Goal: Register for event/course

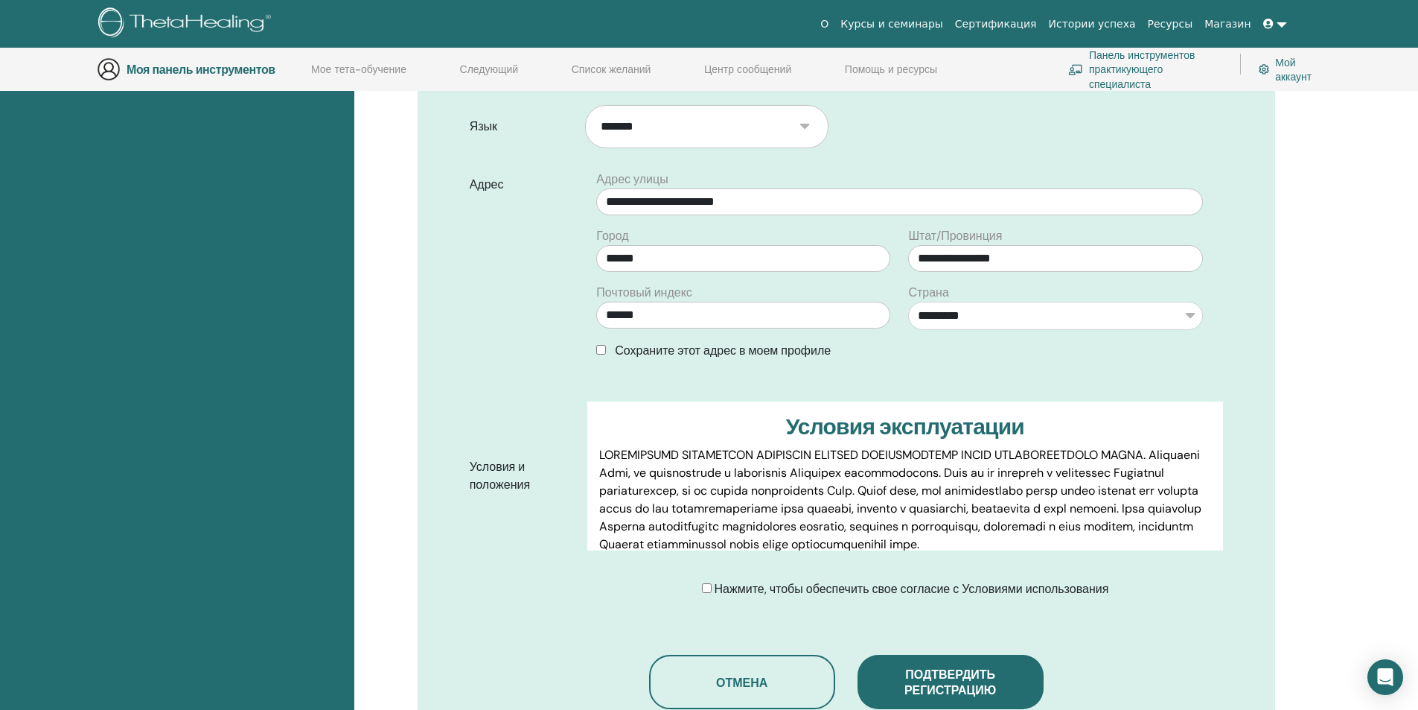
scroll to position [639, 0]
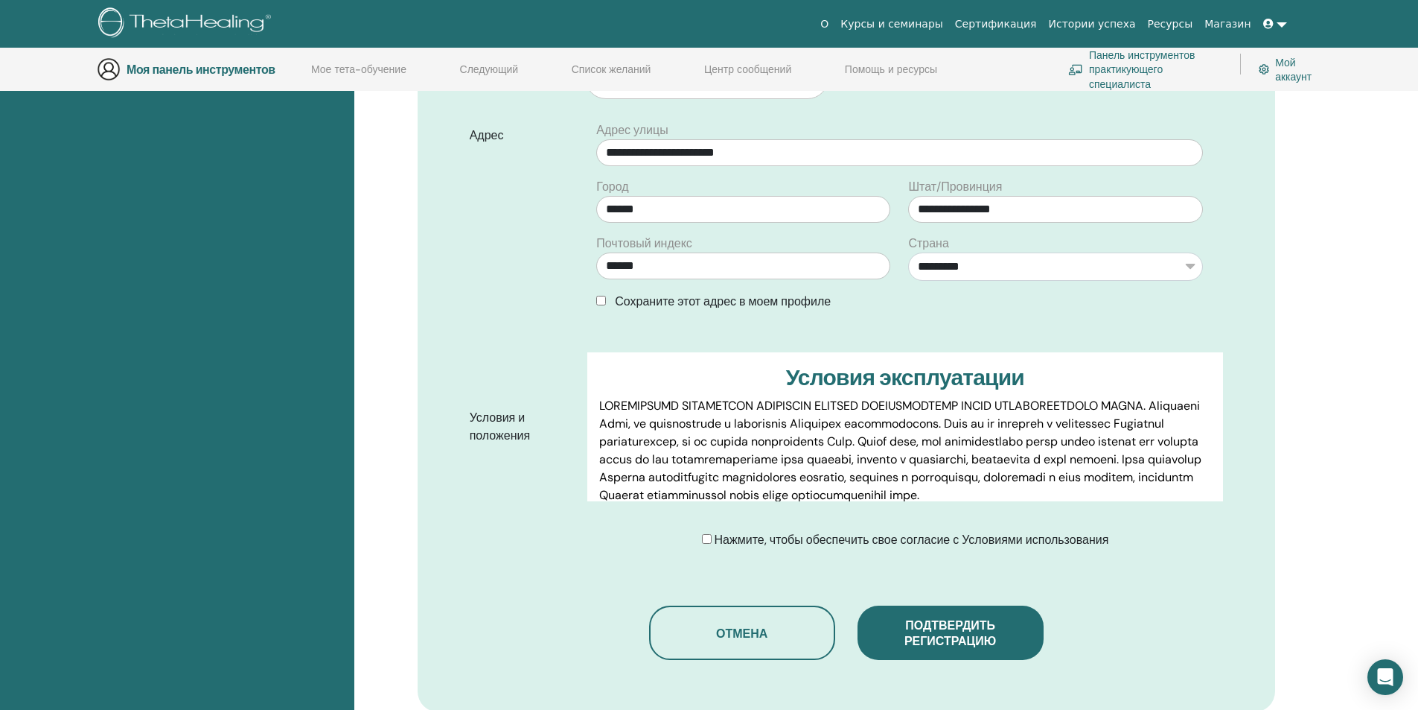
click at [707, 531] on div "Нажмите, чтобы обеспечить свое согласие с Условиями использования" at bounding box center [905, 540] width 407 height 18
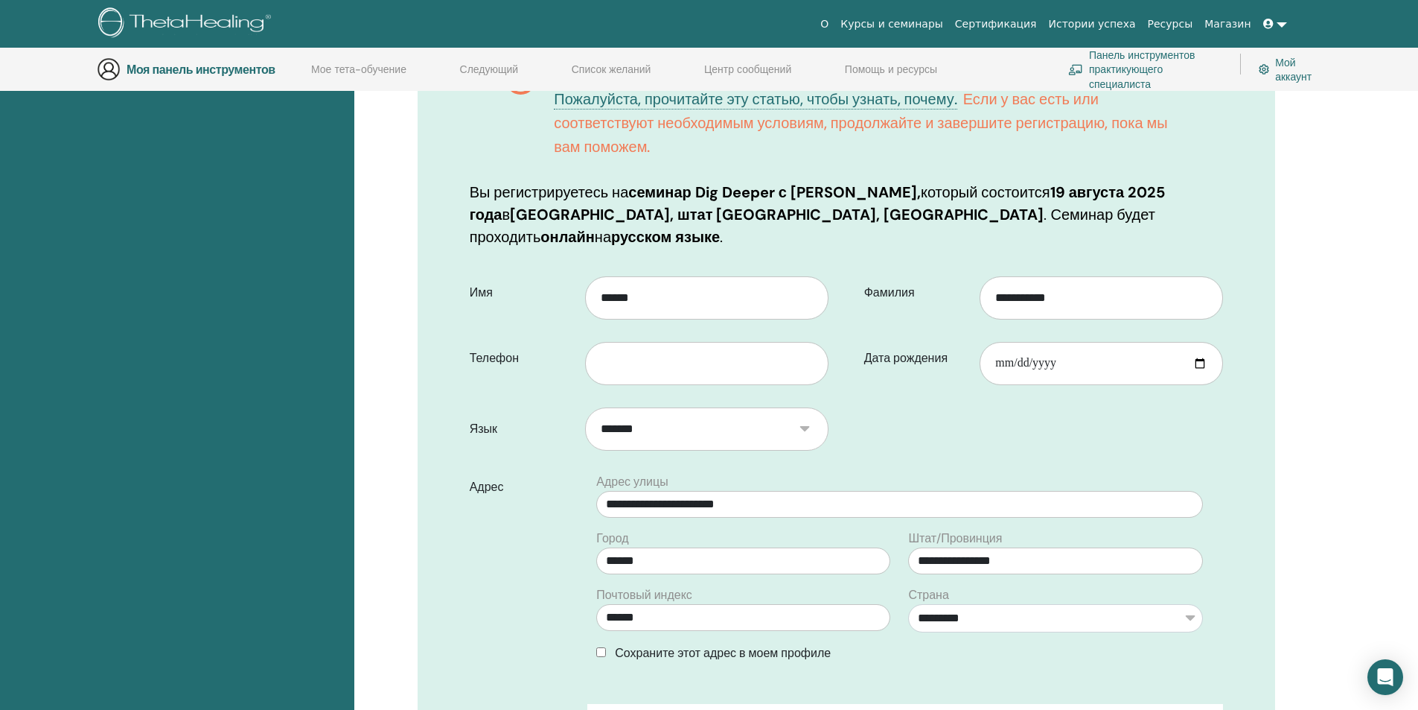
scroll to position [267, 0]
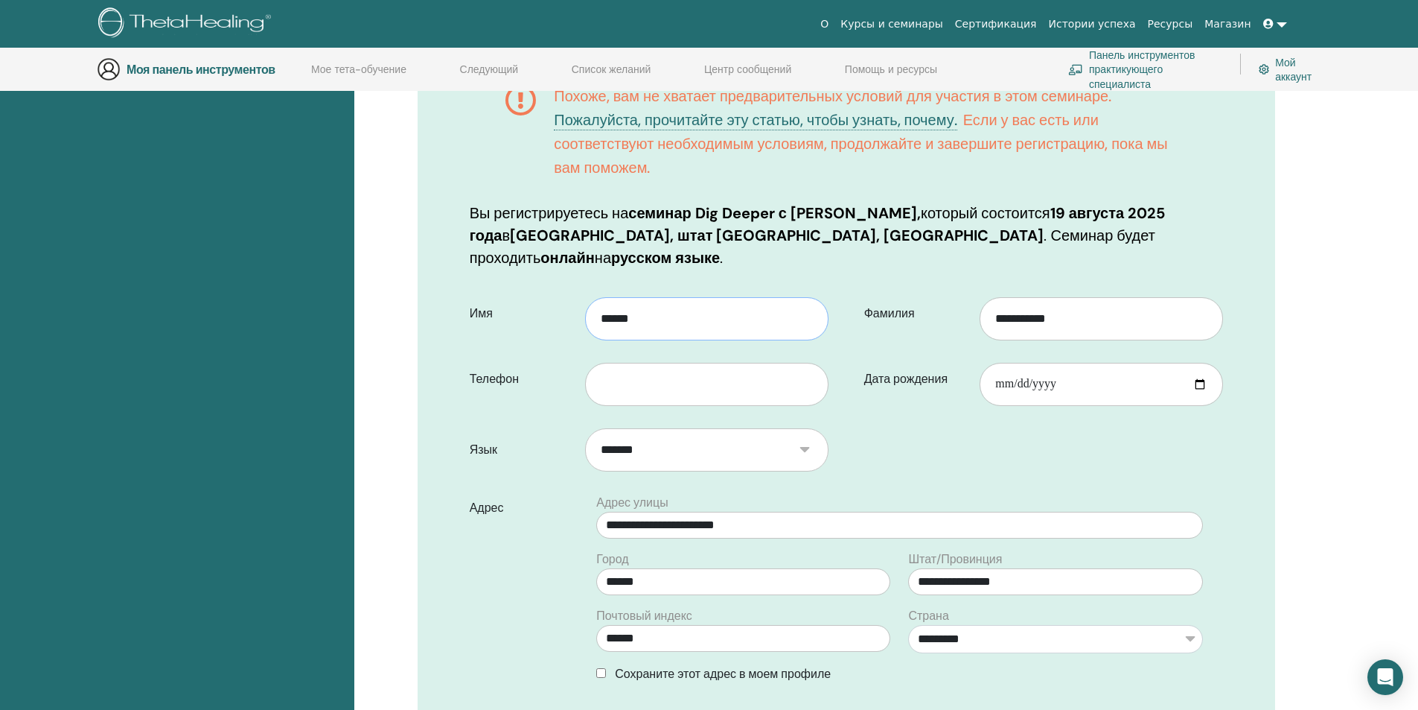
drag, startPoint x: 659, startPoint y: 296, endPoint x: 499, endPoint y: 273, distance: 161.6
click at [499, 287] on div "Имя ******" at bounding box center [649, 314] width 381 height 54
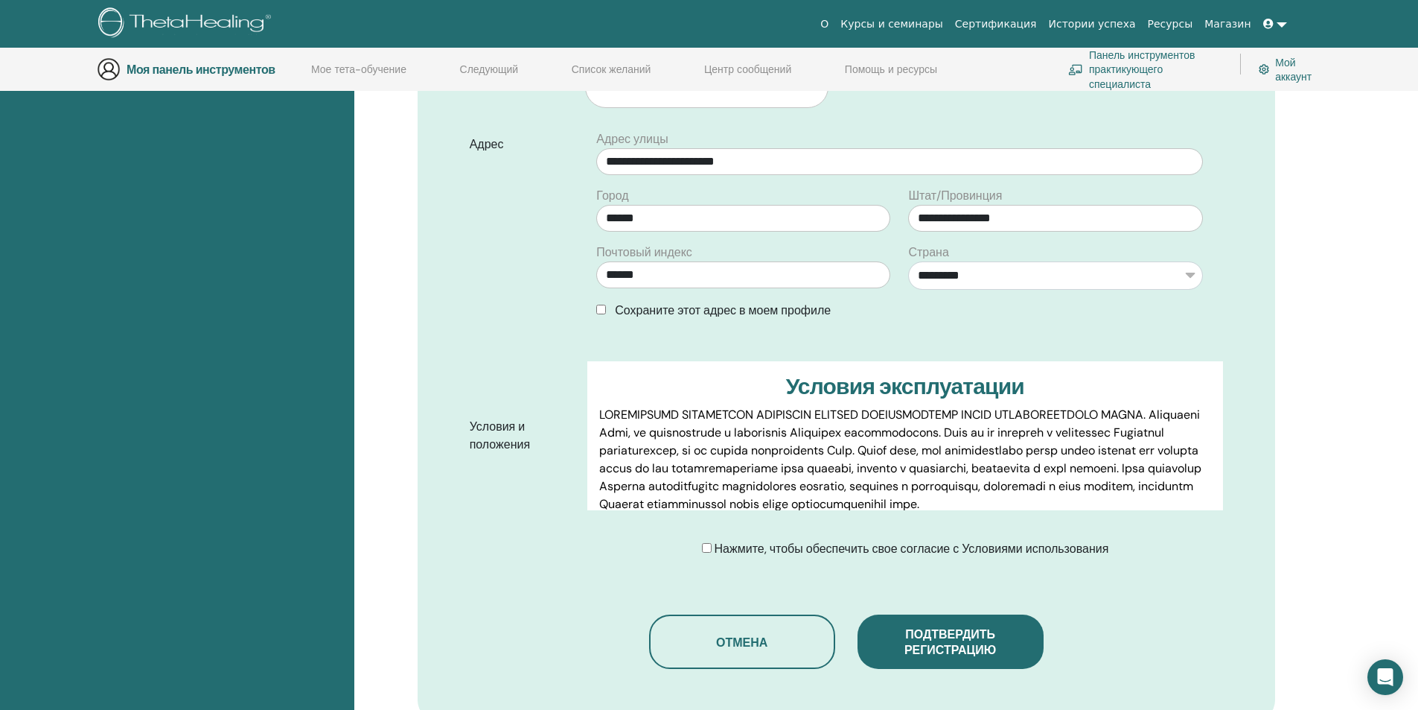
scroll to position [639, 0]
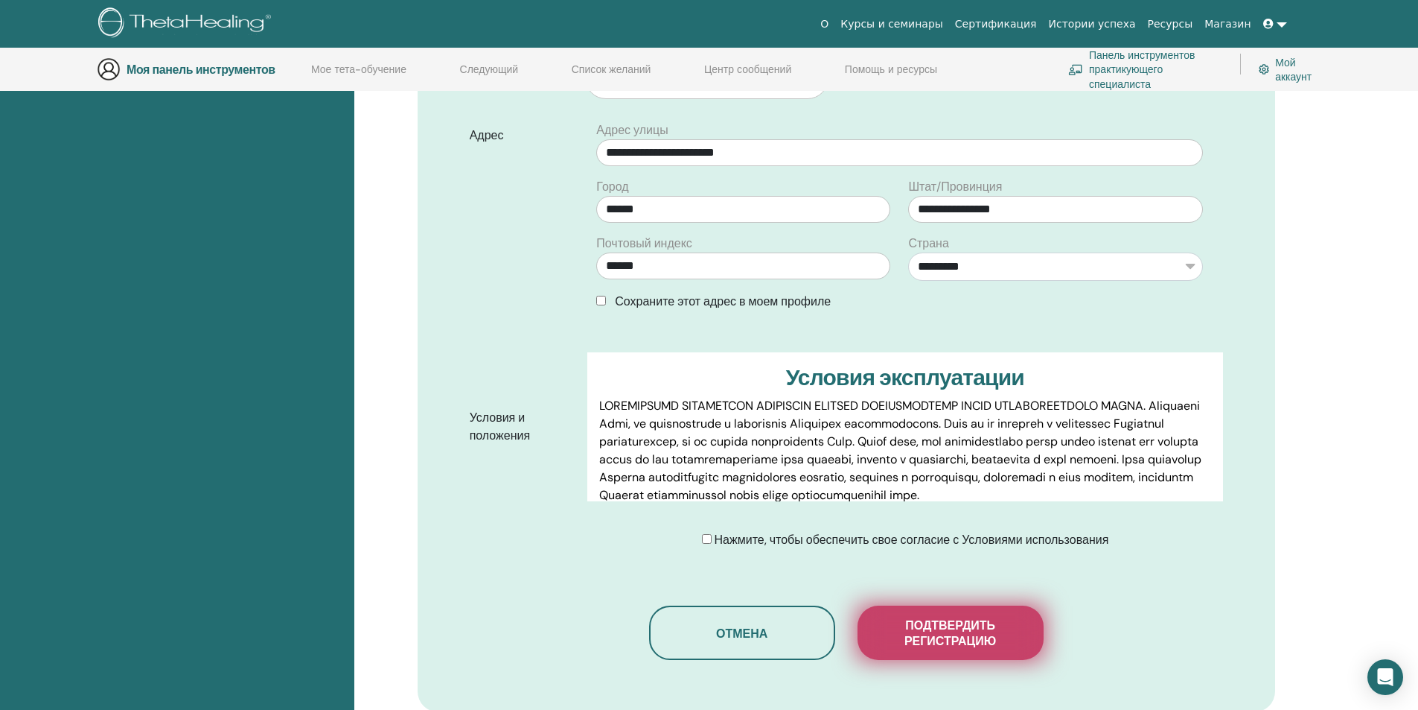
click at [929, 617] on font "Подтвердить регистрацию" at bounding box center [951, 632] width 92 height 31
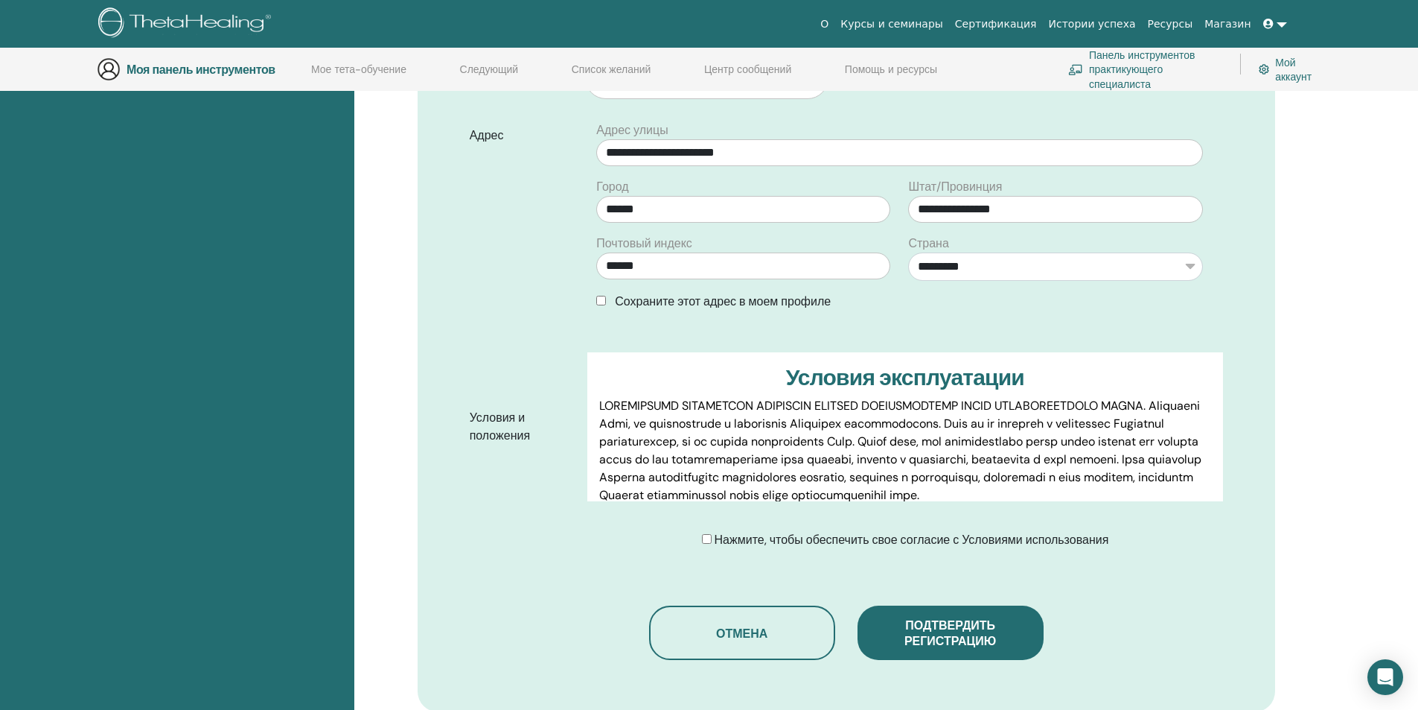
click at [0, 0] on div at bounding box center [0, 0] width 0 height 0
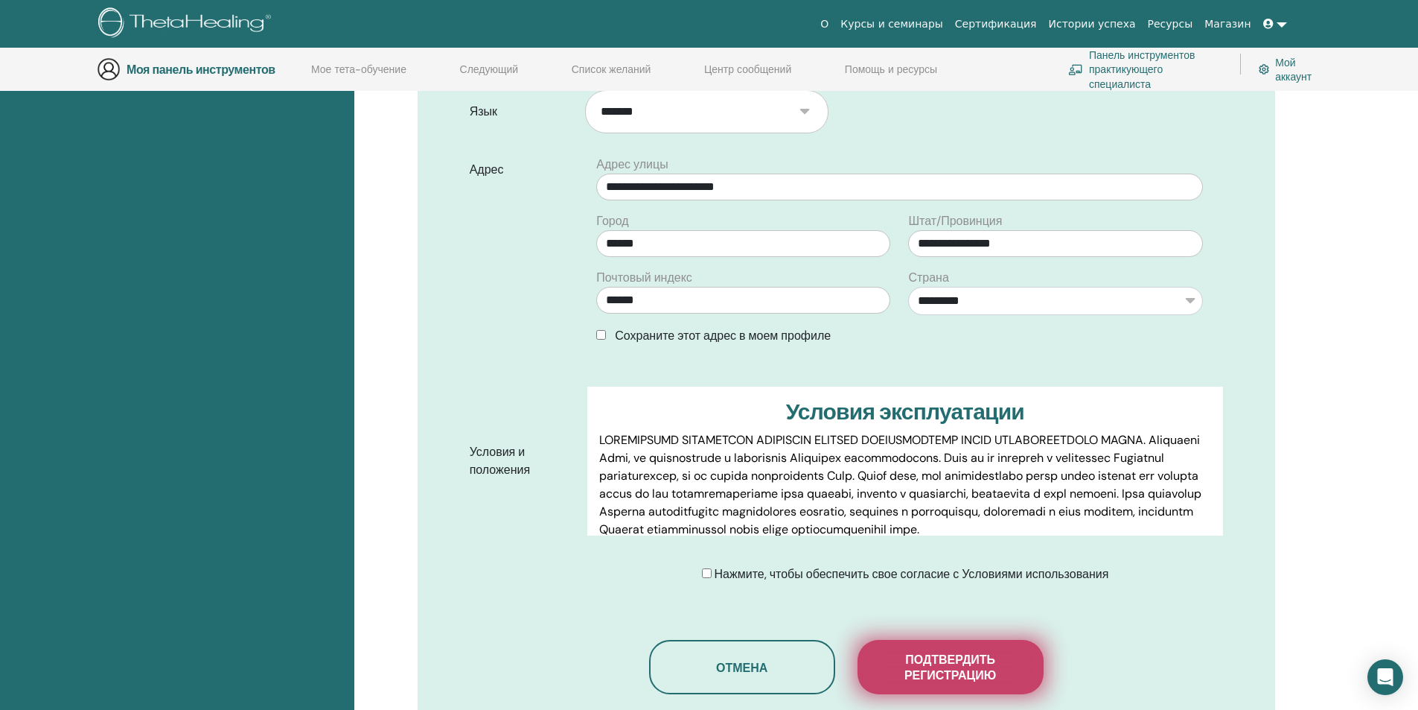
click at [932, 651] on font "Подтвердить регистрацию" at bounding box center [951, 666] width 92 height 31
click at [0, 0] on div at bounding box center [0, 0] width 0 height 0
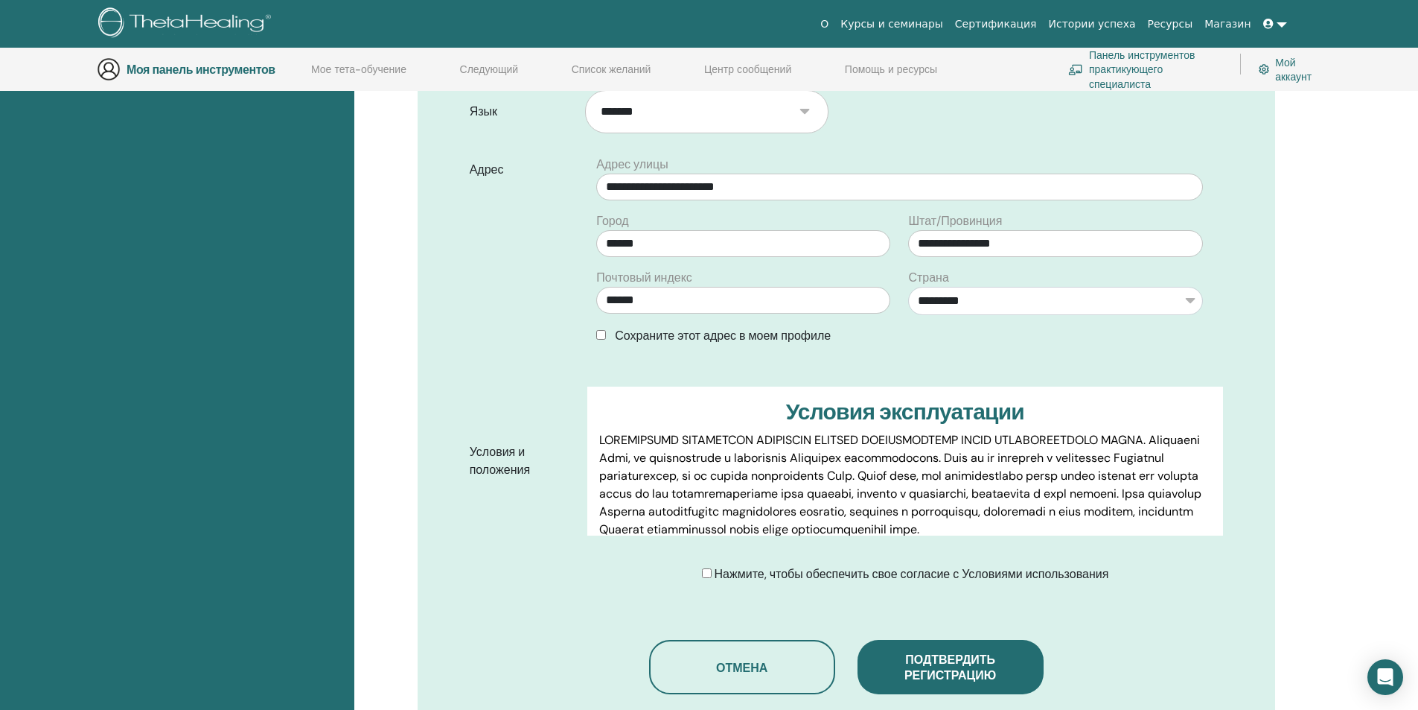
click at [1281, 74] on font "Мой аккаунт" at bounding box center [1293, 70] width 36 height 28
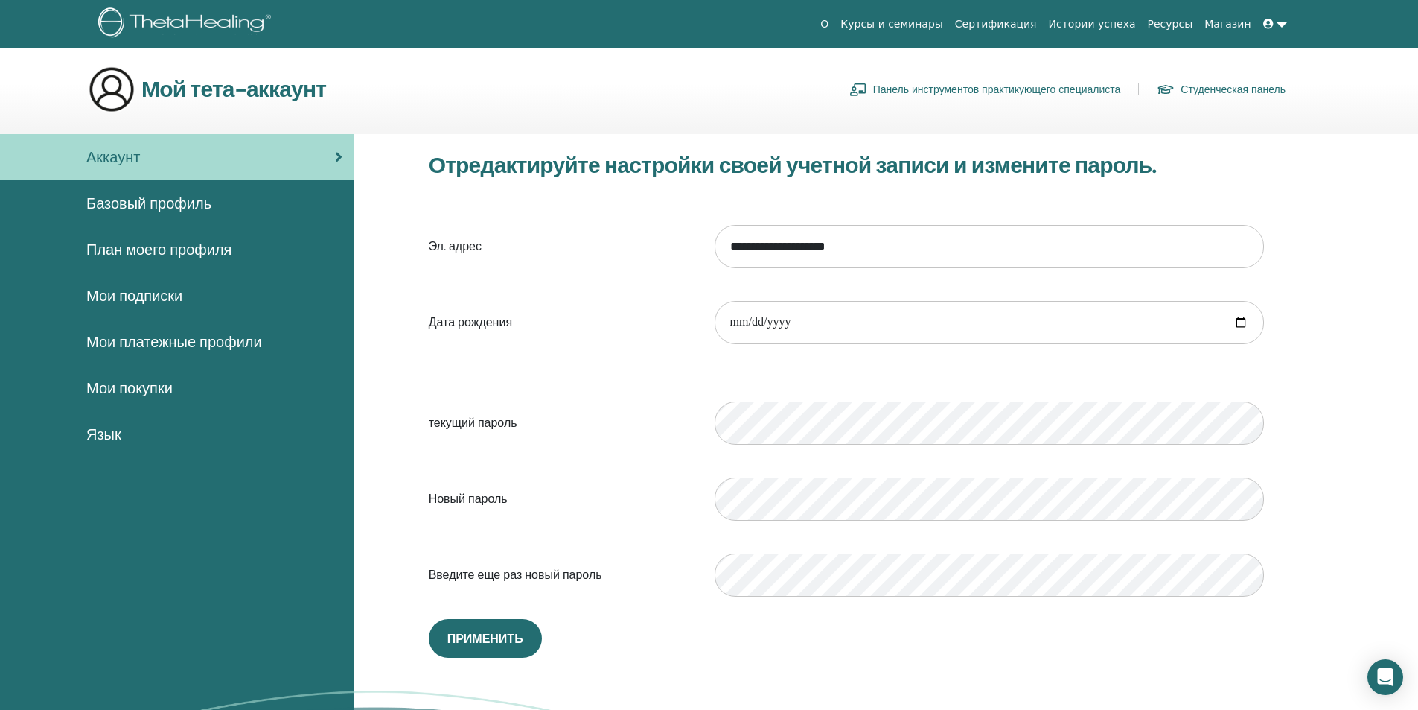
click at [1205, 90] on font "Студенческая панель" at bounding box center [1233, 89] width 105 height 13
click at [938, 21] on font "Курсы и семинары" at bounding box center [892, 24] width 103 height 12
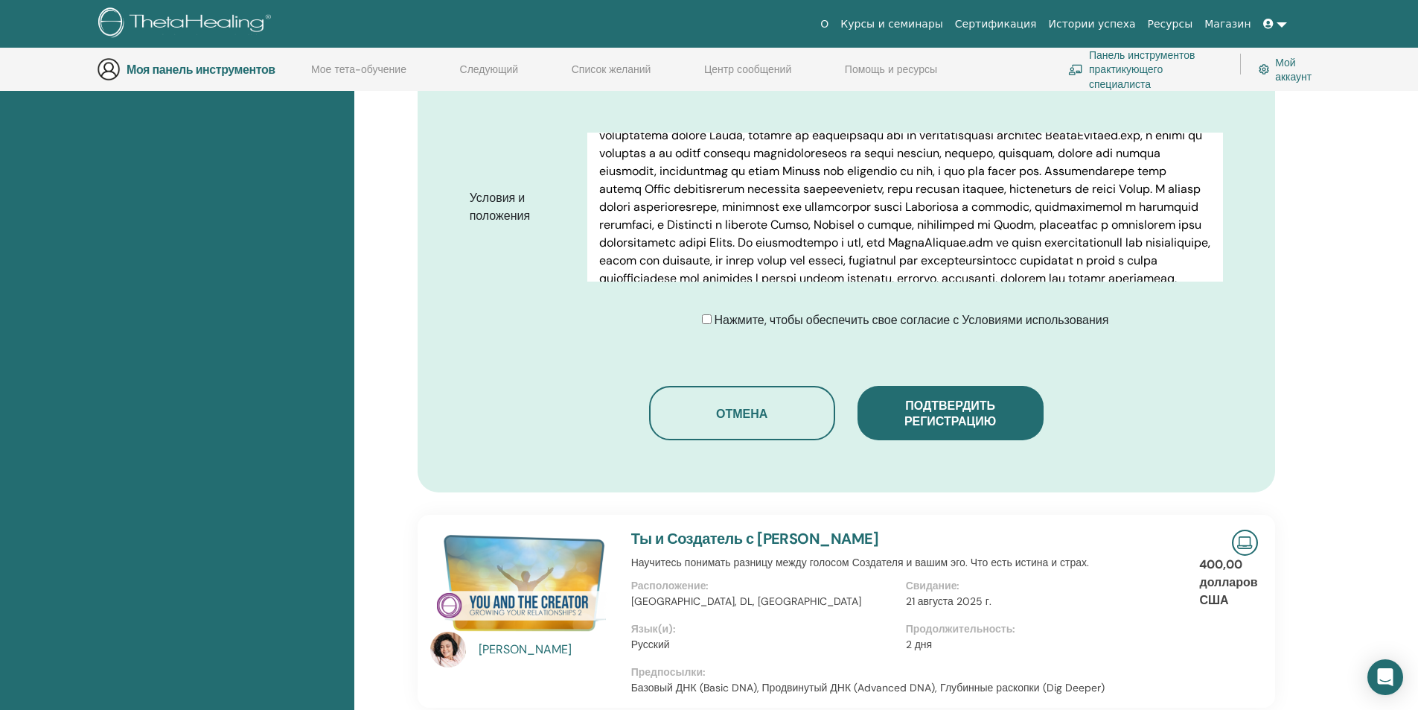
scroll to position [862, 0]
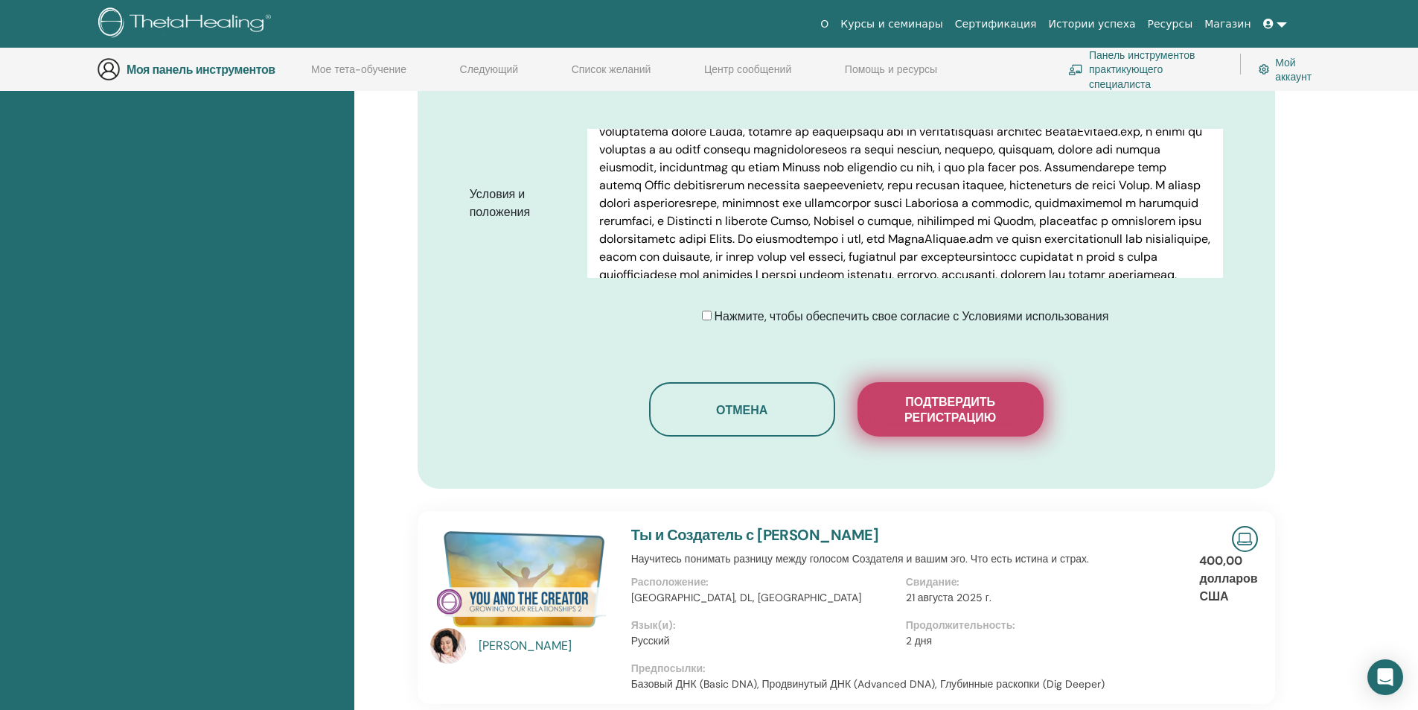
click at [931, 394] on font "Подтвердить регистрацию" at bounding box center [951, 409] width 92 height 31
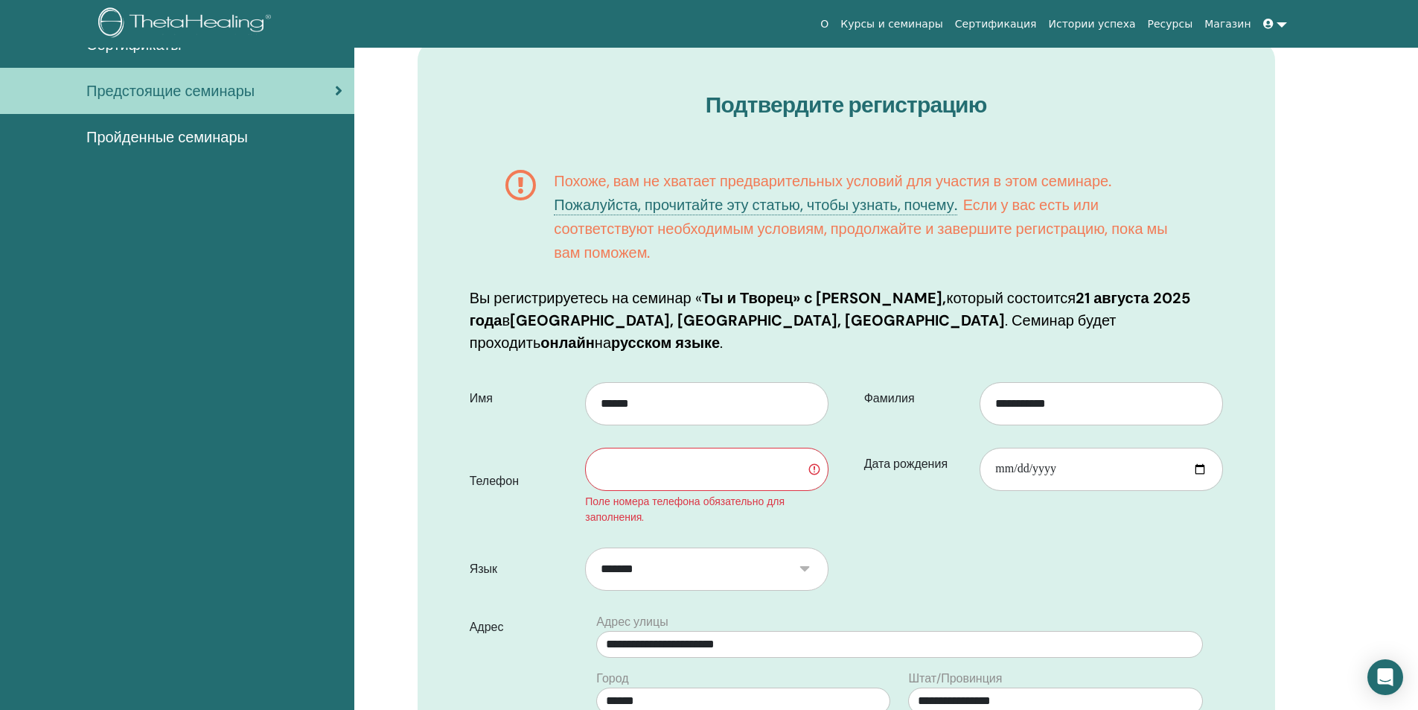
scroll to position [0, 0]
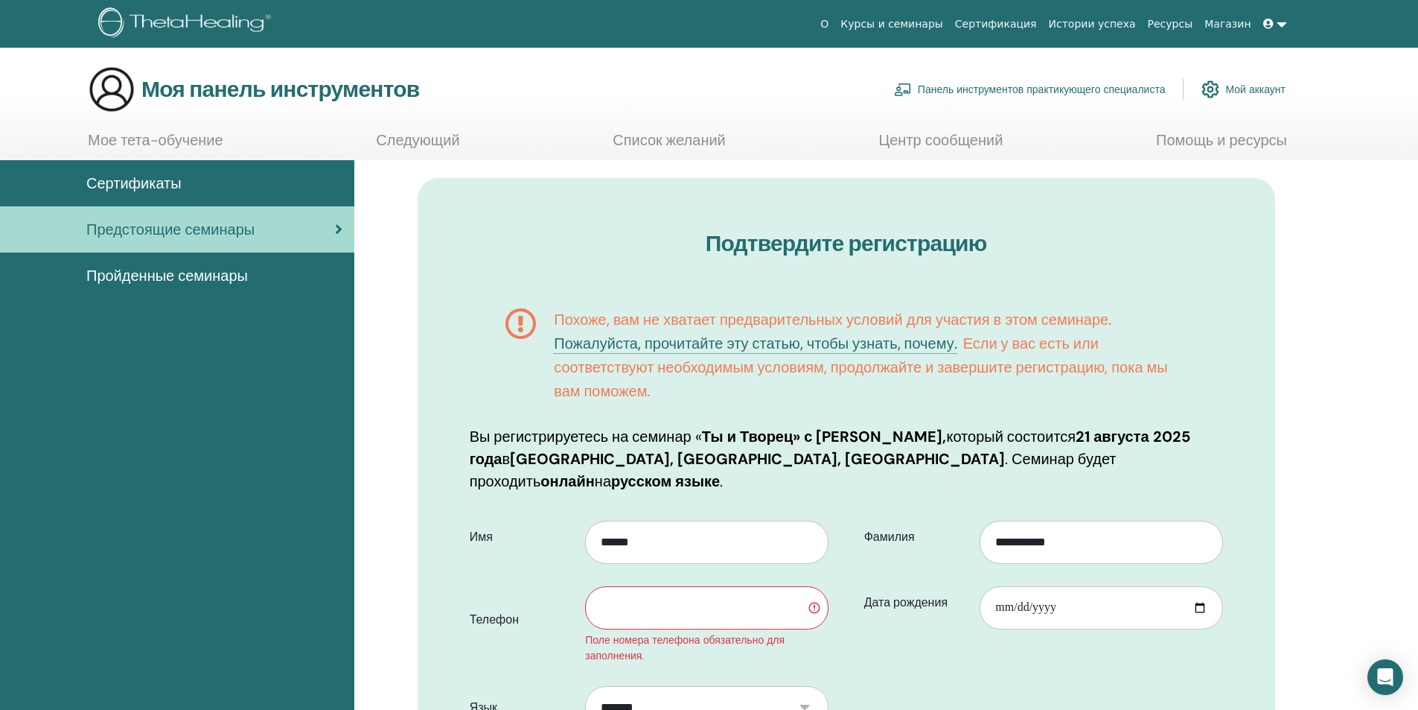
click at [280, 278] on div "Пройденные семинары" at bounding box center [177, 275] width 331 height 22
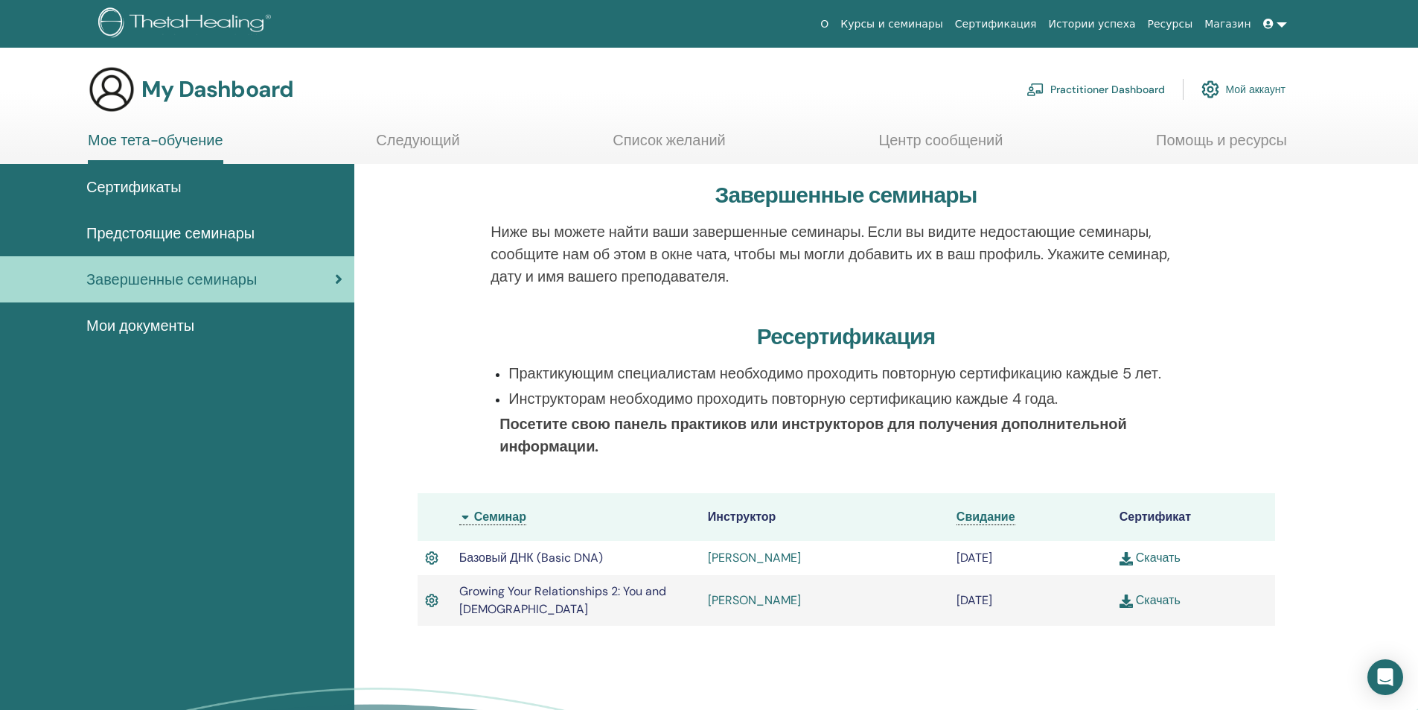
scroll to position [74, 0]
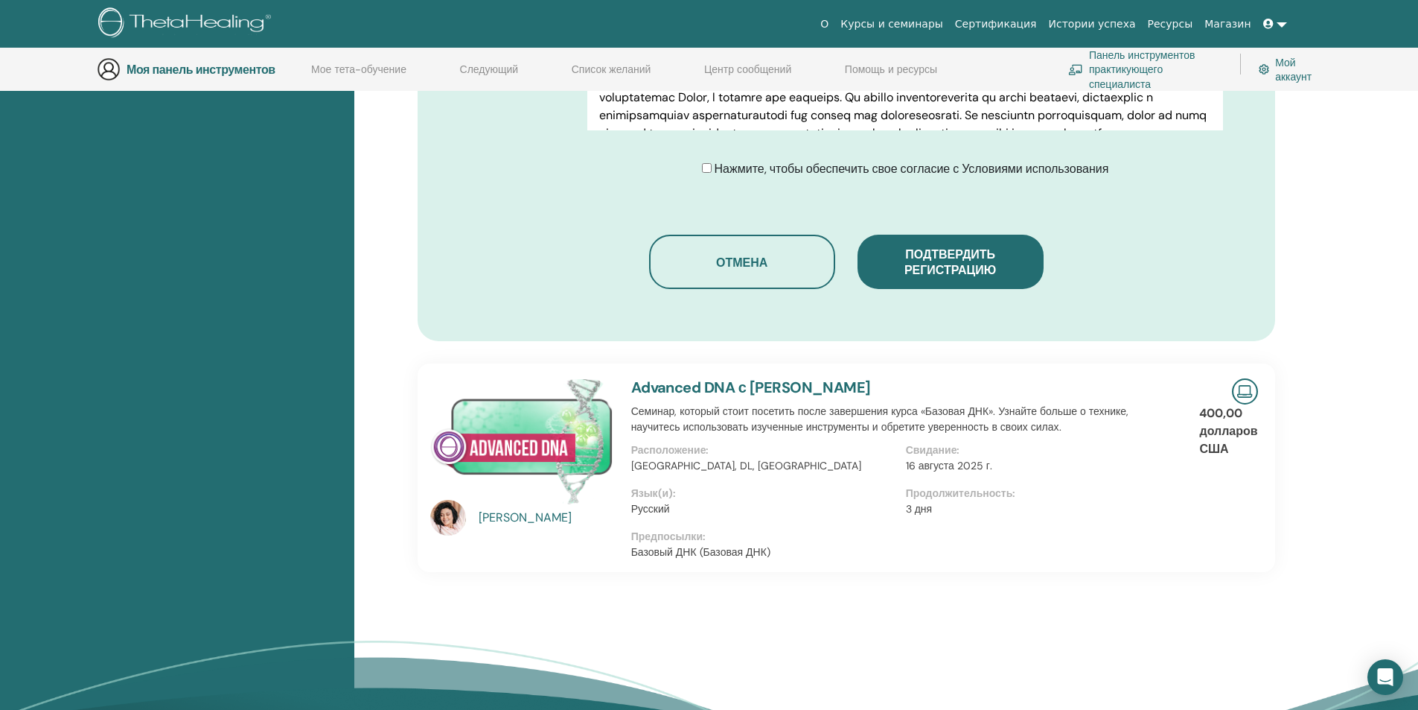
scroll to position [862, 0]
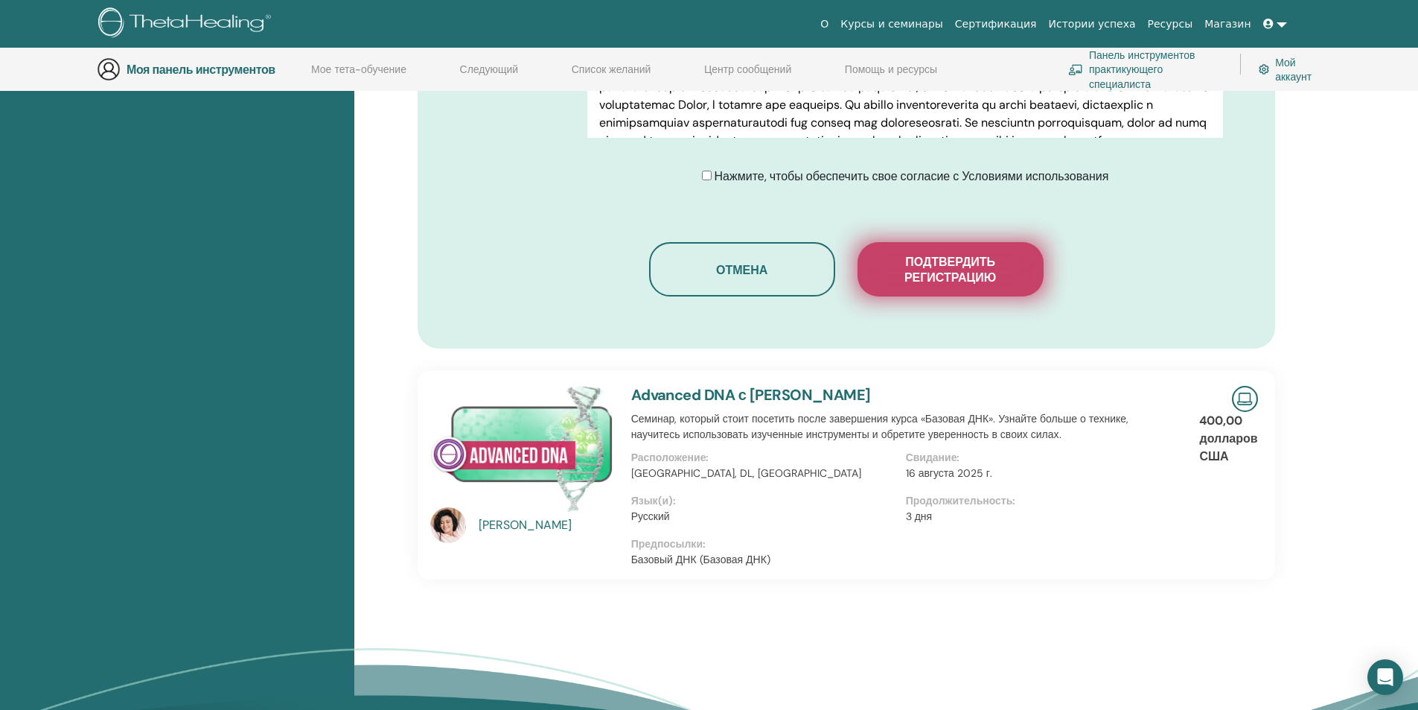
click at [925, 254] on font "Подтвердить регистрацию" at bounding box center [951, 269] width 92 height 31
click at [0, 0] on div at bounding box center [0, 0] width 0 height 0
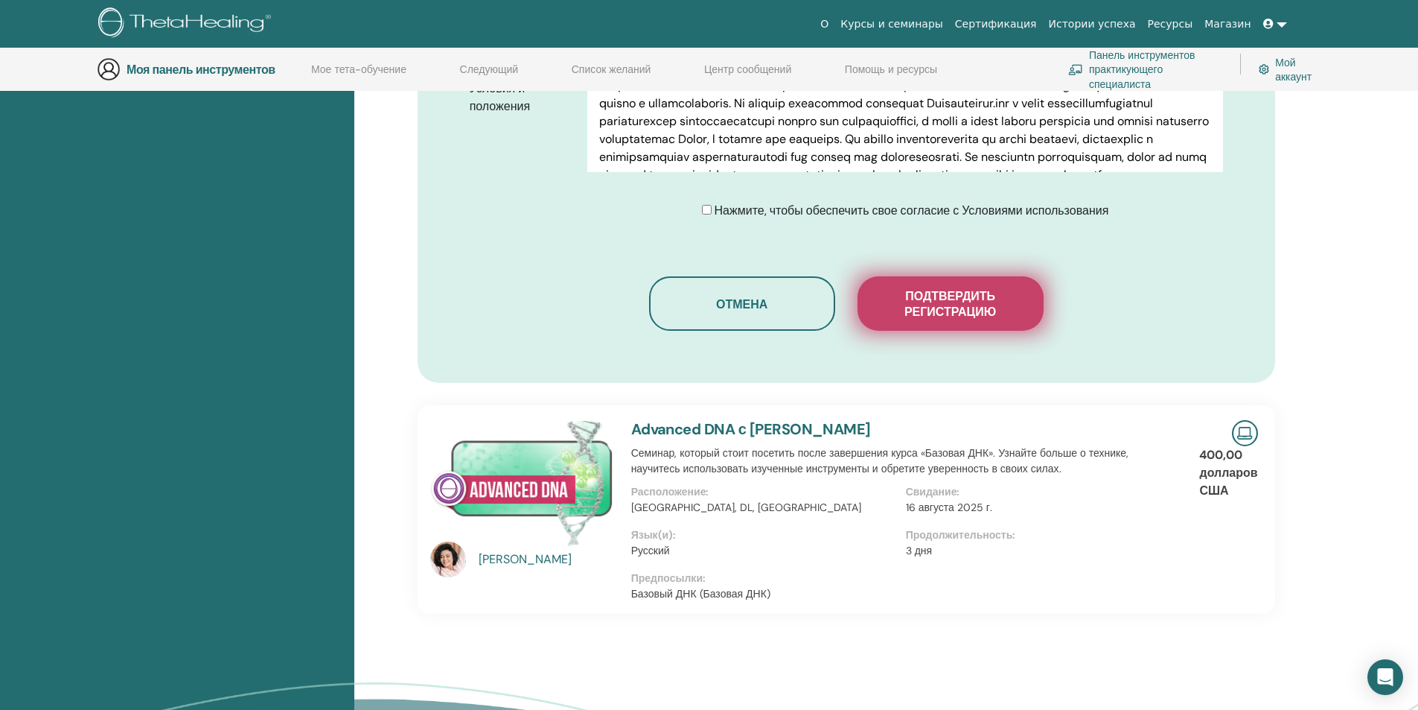
click at [946, 288] on font "Подтвердить регистрацию" at bounding box center [951, 303] width 92 height 31
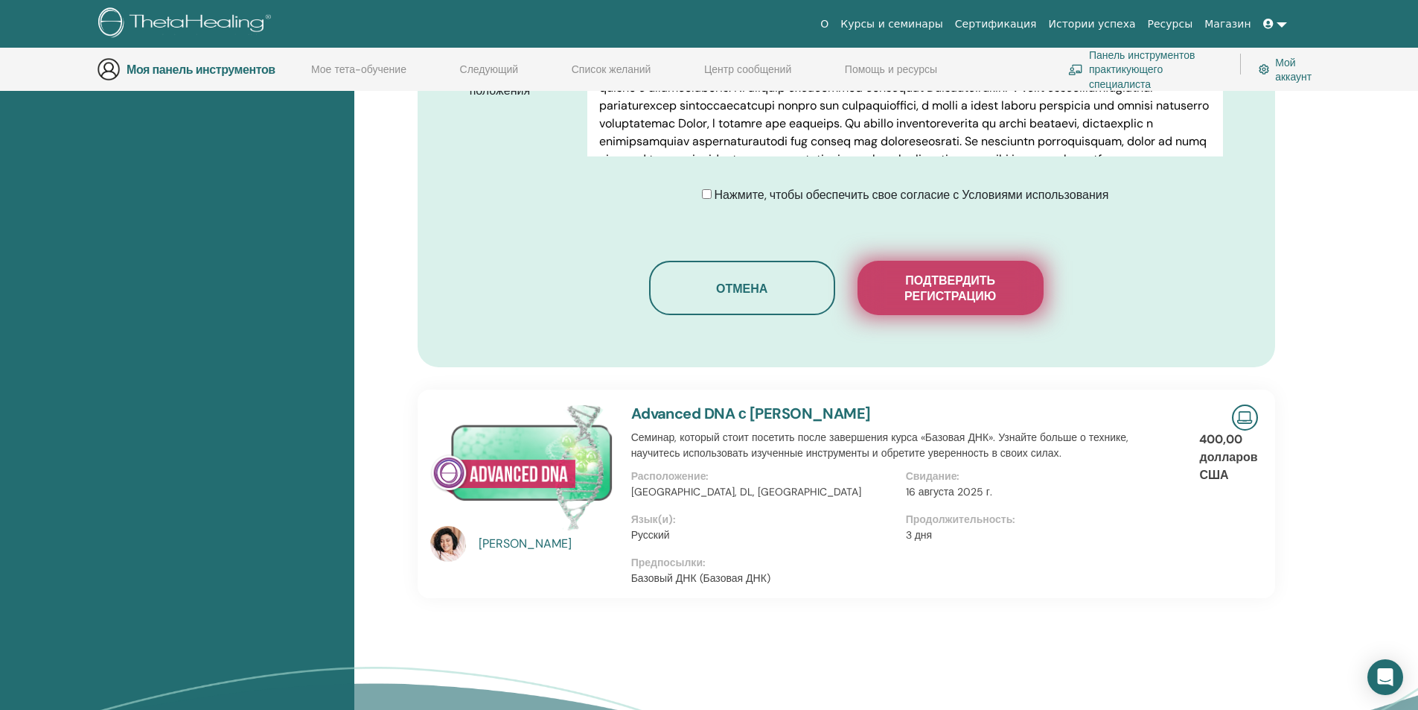
click at [946, 283] on button "Подтвердить регистрацию" at bounding box center [951, 288] width 186 height 54
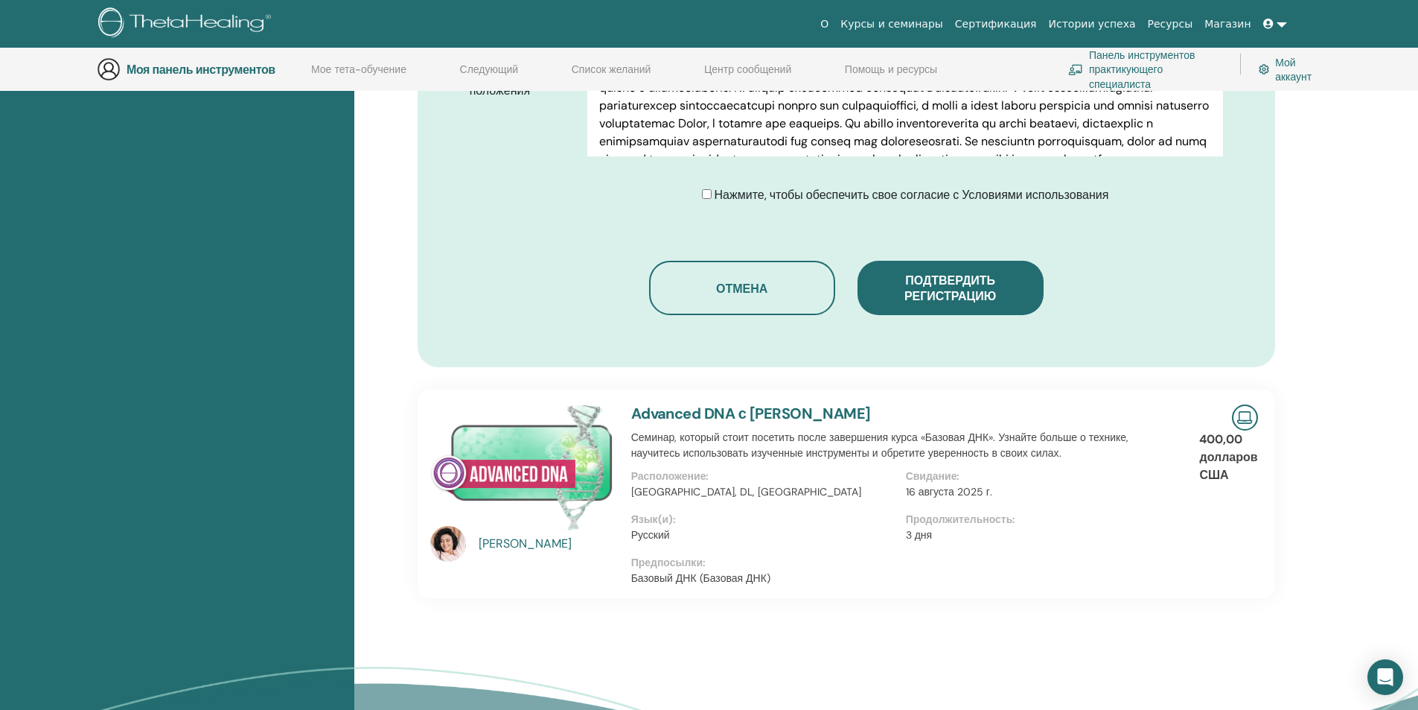
click at [187, 69] on font "Моя панель инструментов" at bounding box center [201, 70] width 149 height 16
click at [106, 72] on img at bounding box center [109, 69] width 24 height 24
click at [328, 68] on font "Мое тета-обучение" at bounding box center [358, 69] width 95 height 13
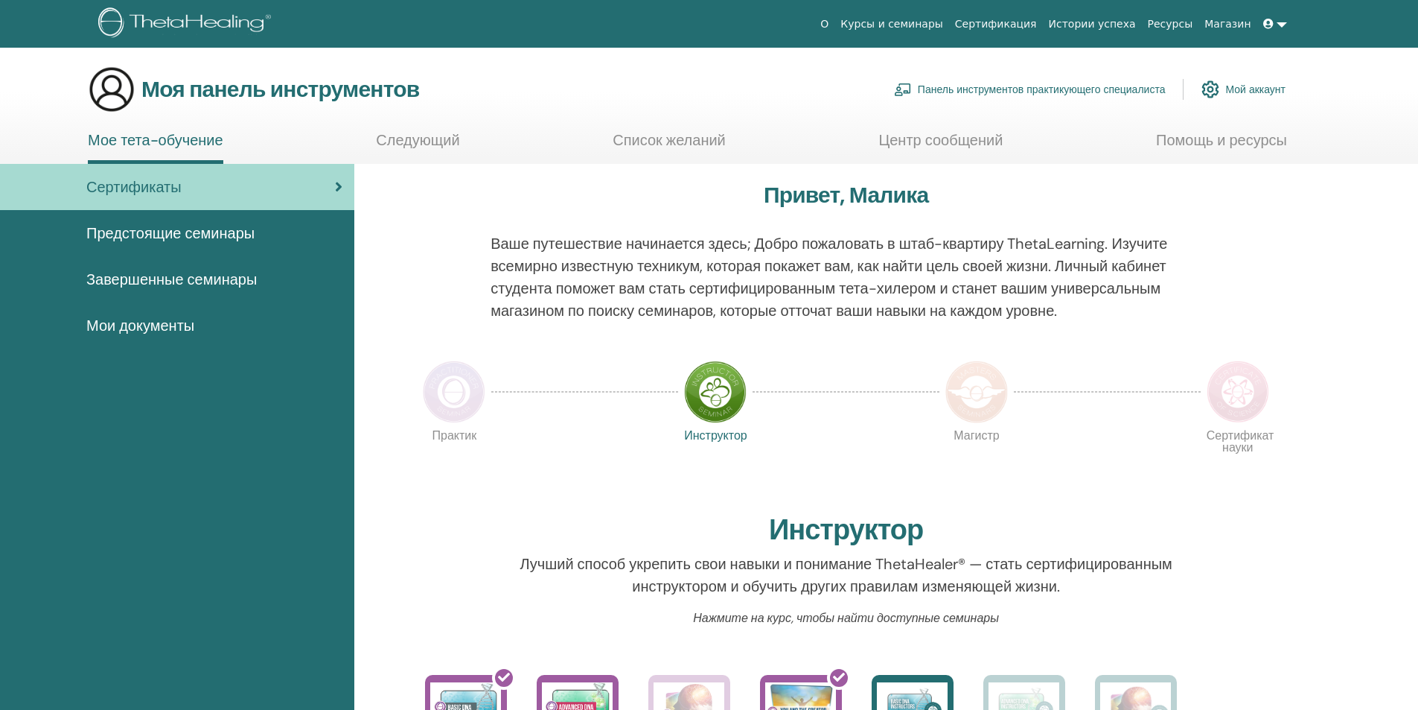
click at [141, 281] on font "Завершенные семинары" at bounding box center [171, 279] width 170 height 19
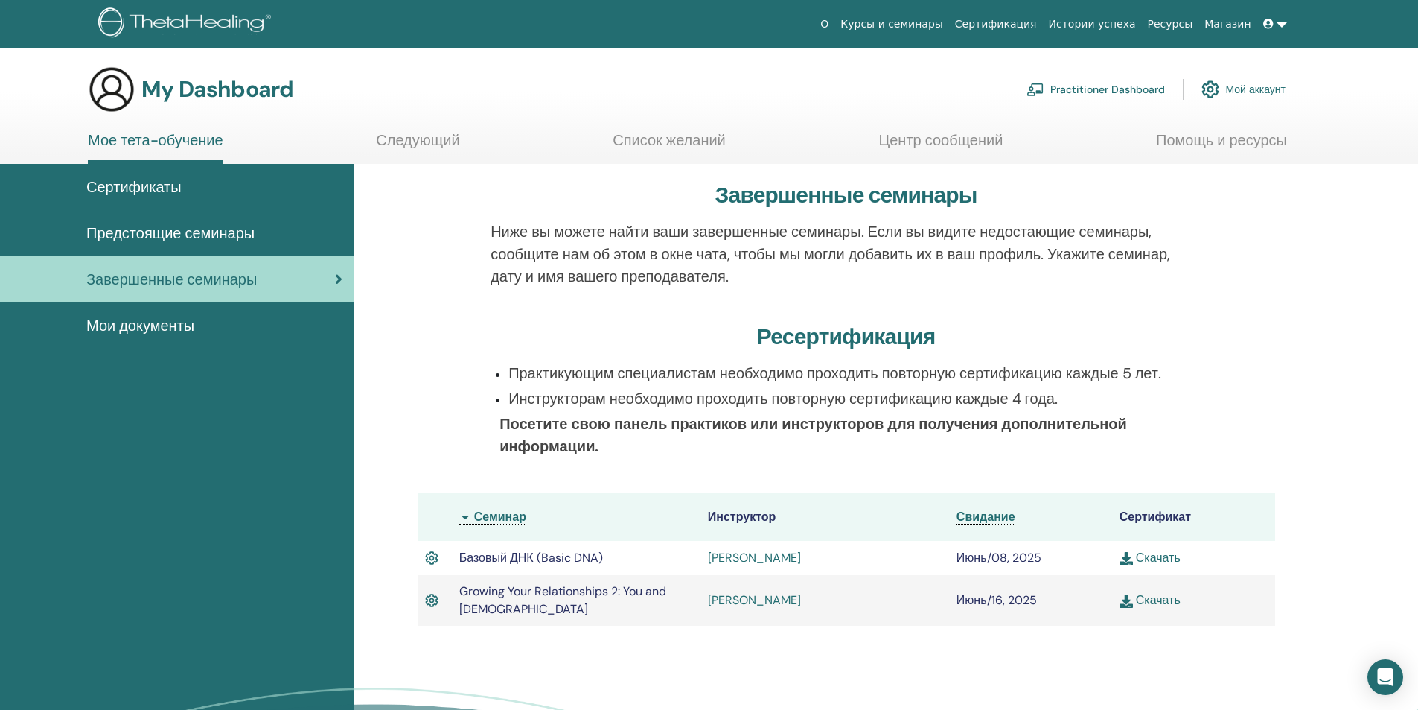
click at [150, 235] on span "Предстоящие семинары" at bounding box center [170, 233] width 168 height 22
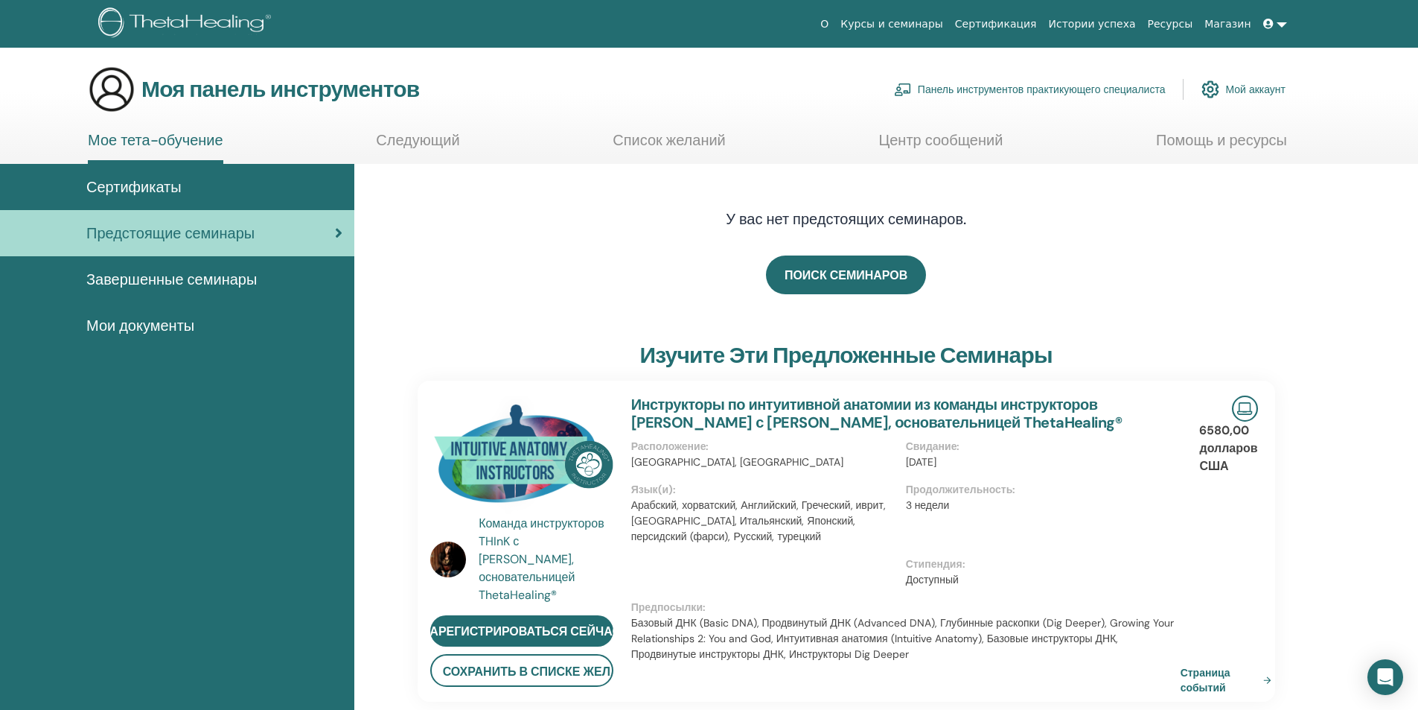
click at [149, 279] on font "Завершенные семинары" at bounding box center [171, 279] width 170 height 19
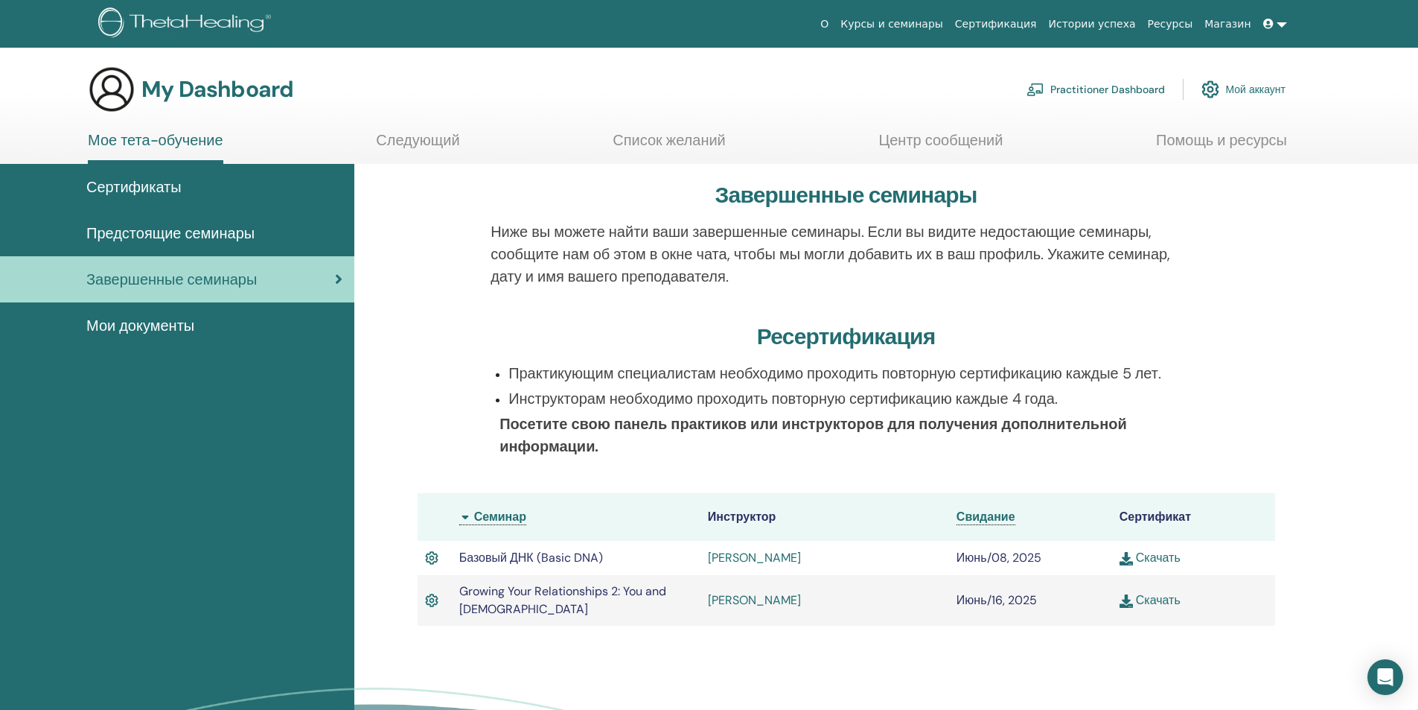
click at [415, 143] on link "Следующий" at bounding box center [417, 145] width 83 height 29
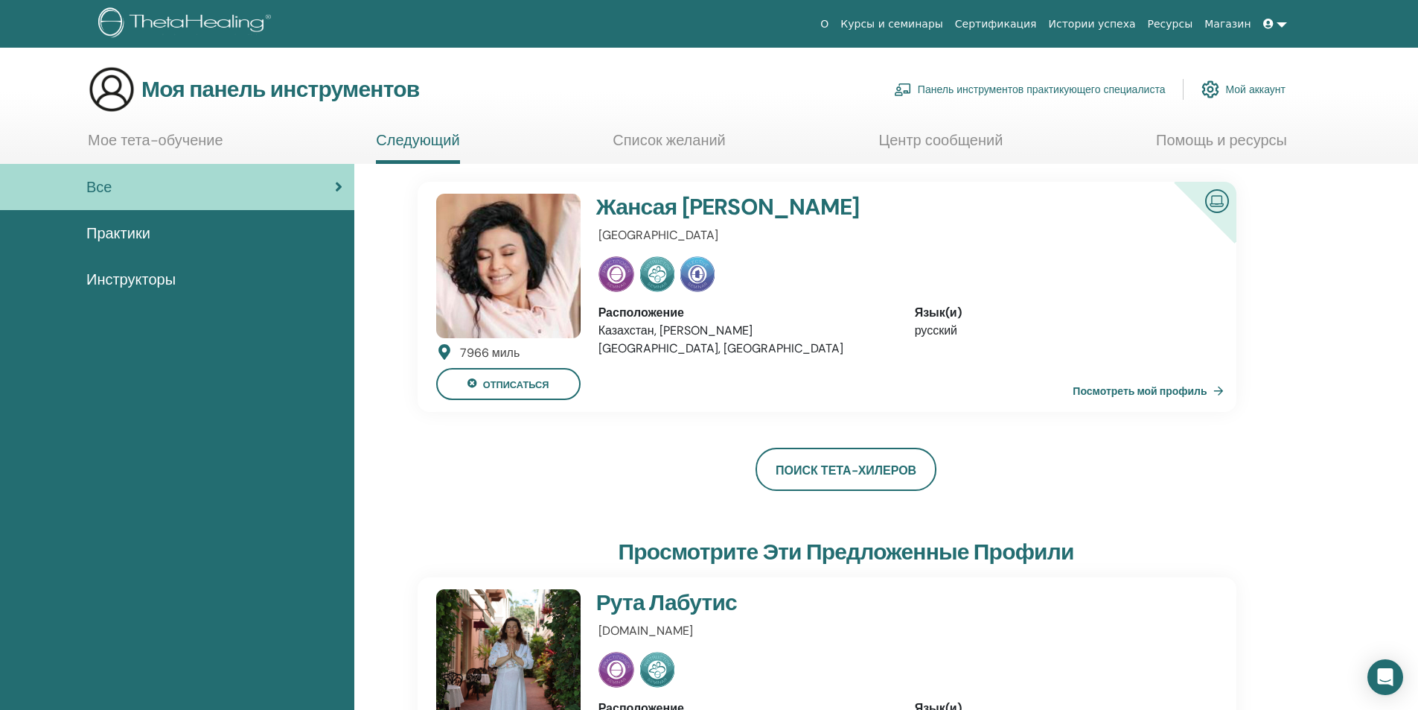
click at [138, 139] on font "Мое тета-обучение" at bounding box center [156, 139] width 136 height 19
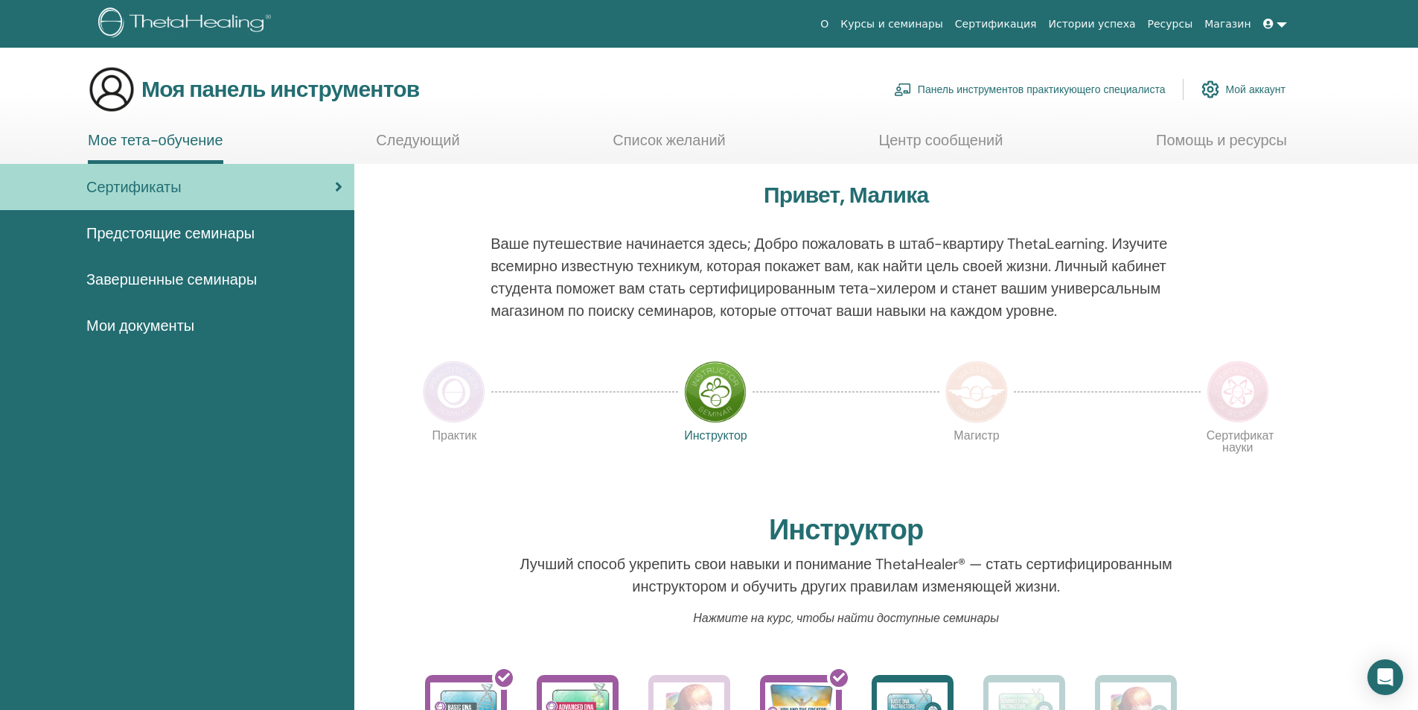
click at [1264, 95] on font "Мой аккаунт" at bounding box center [1255, 89] width 60 height 13
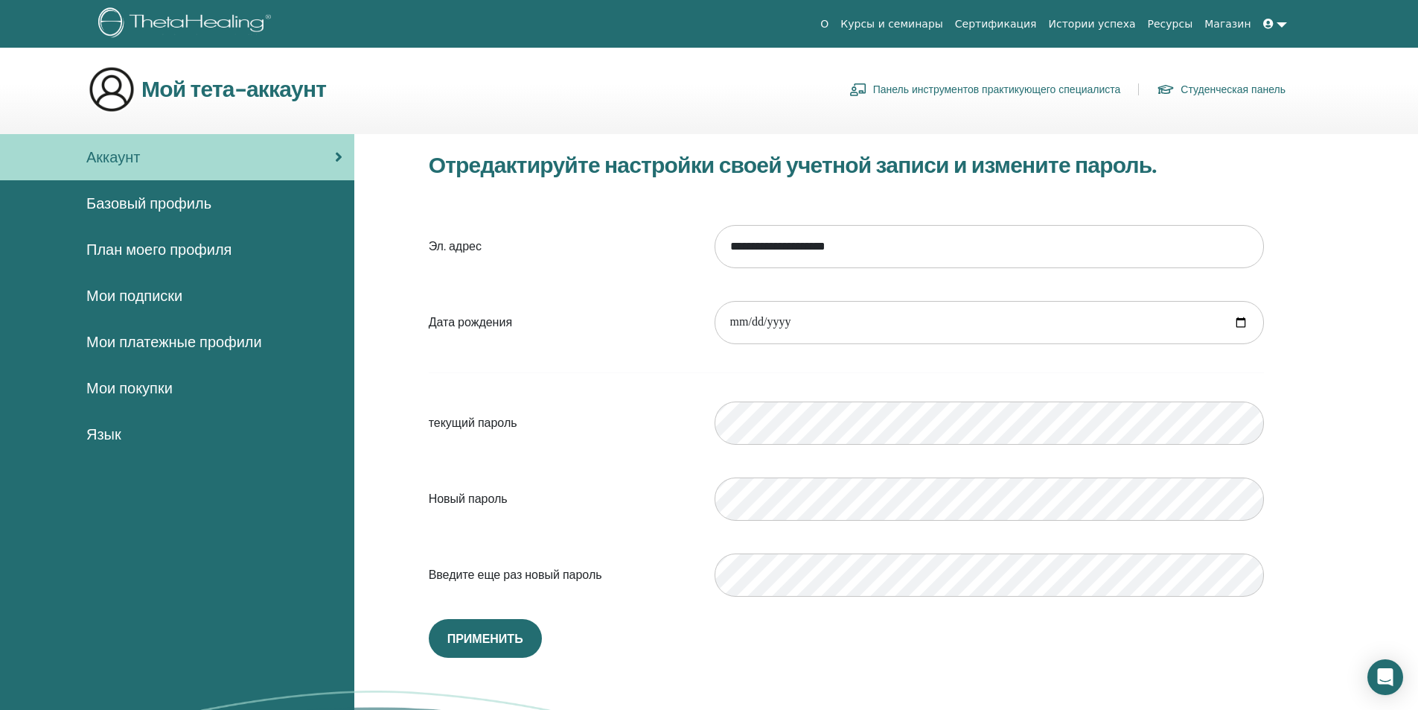
click at [1279, 23] on link at bounding box center [1276, 24] width 36 height 28
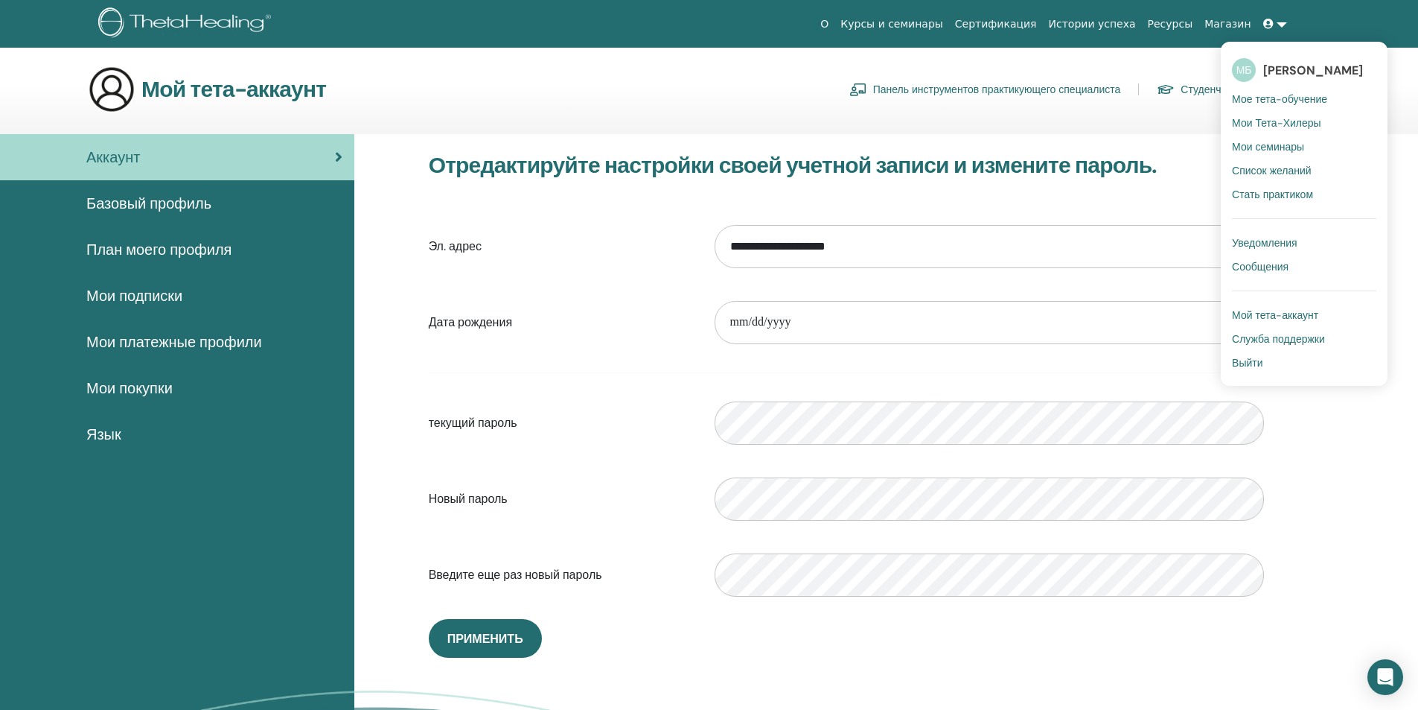
click at [1256, 144] on font "Мои семинары" at bounding box center [1268, 146] width 72 height 13
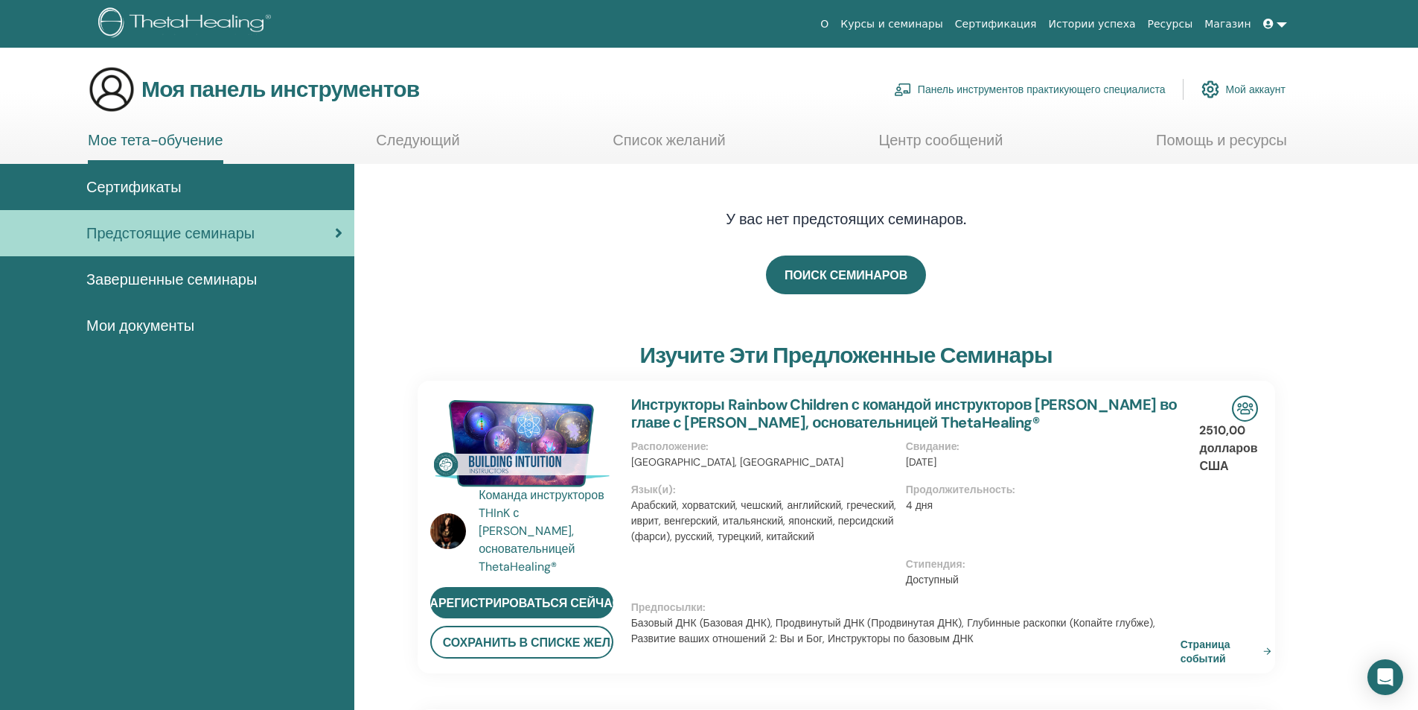
click at [164, 279] on font "Завершенные семинары" at bounding box center [171, 279] width 170 height 19
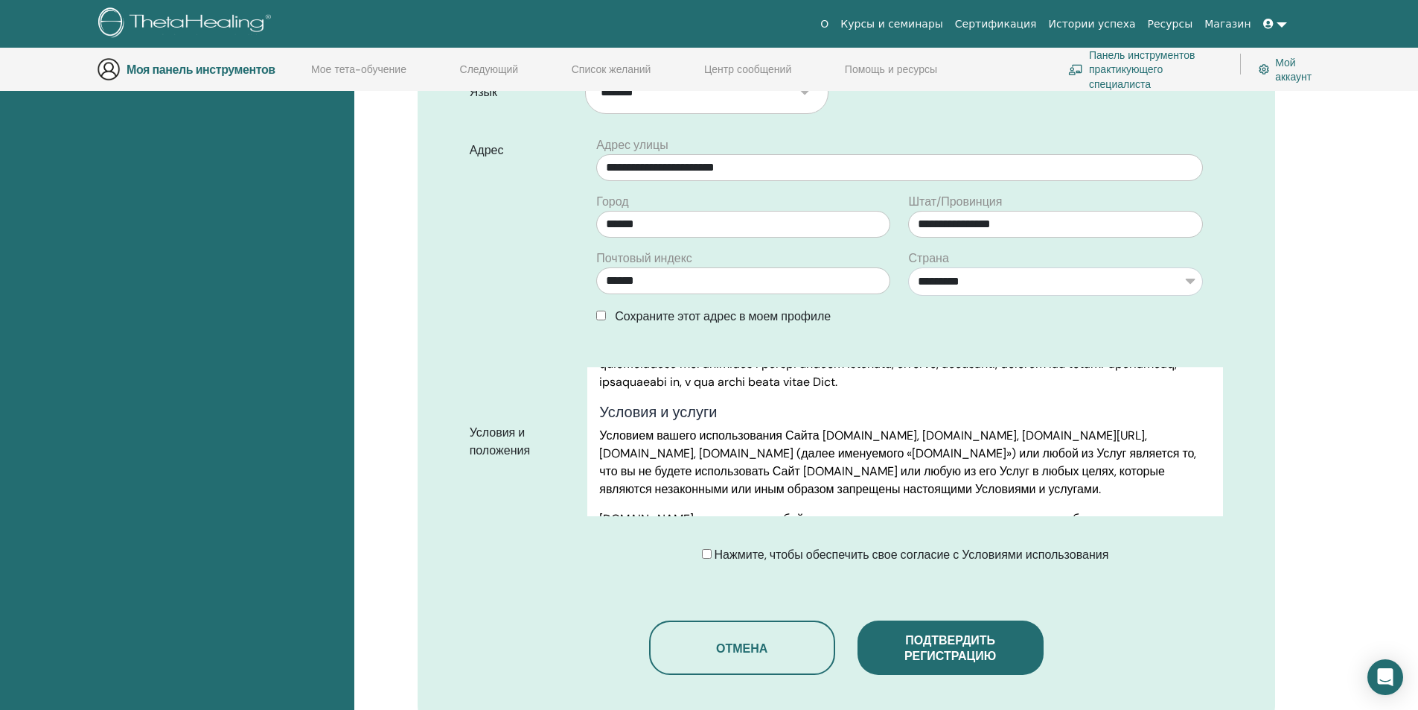
scroll to position [937, 0]
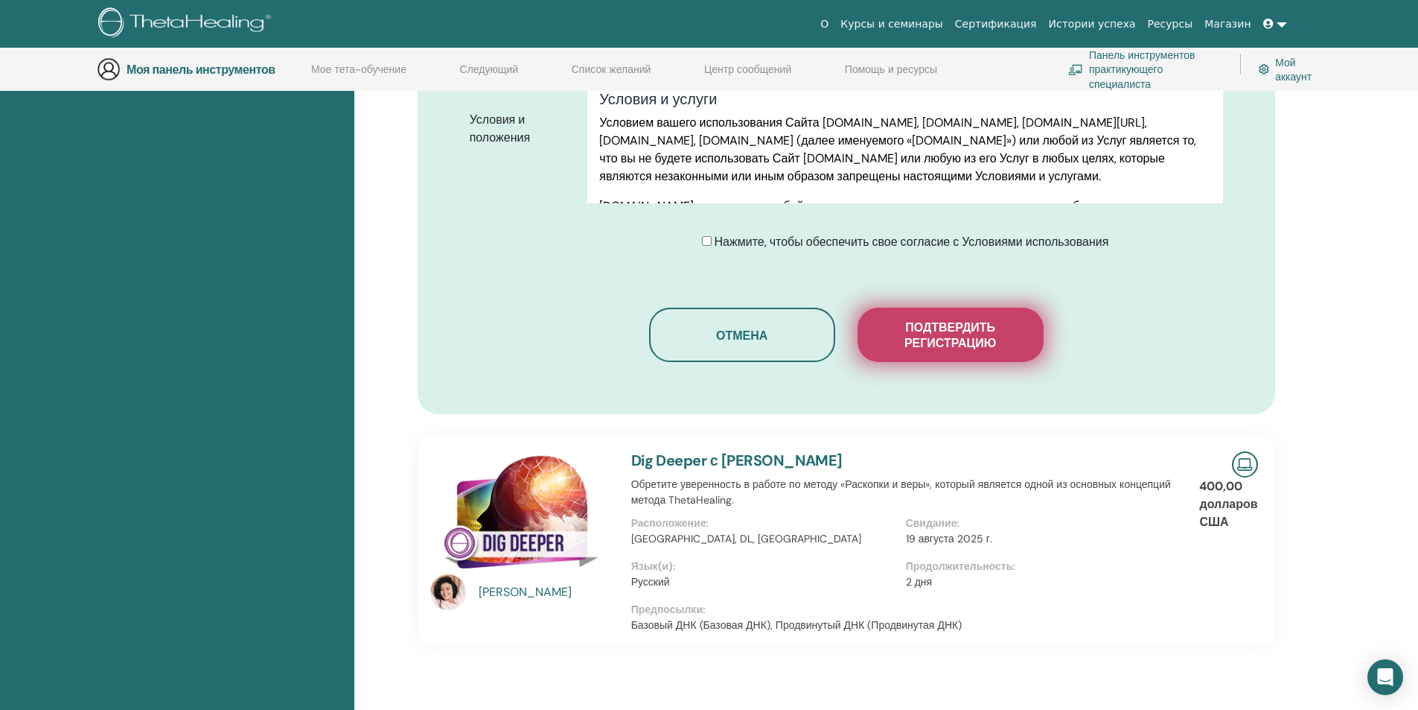
click at [963, 319] on font "Подтвердить регистрацию" at bounding box center [951, 334] width 92 height 31
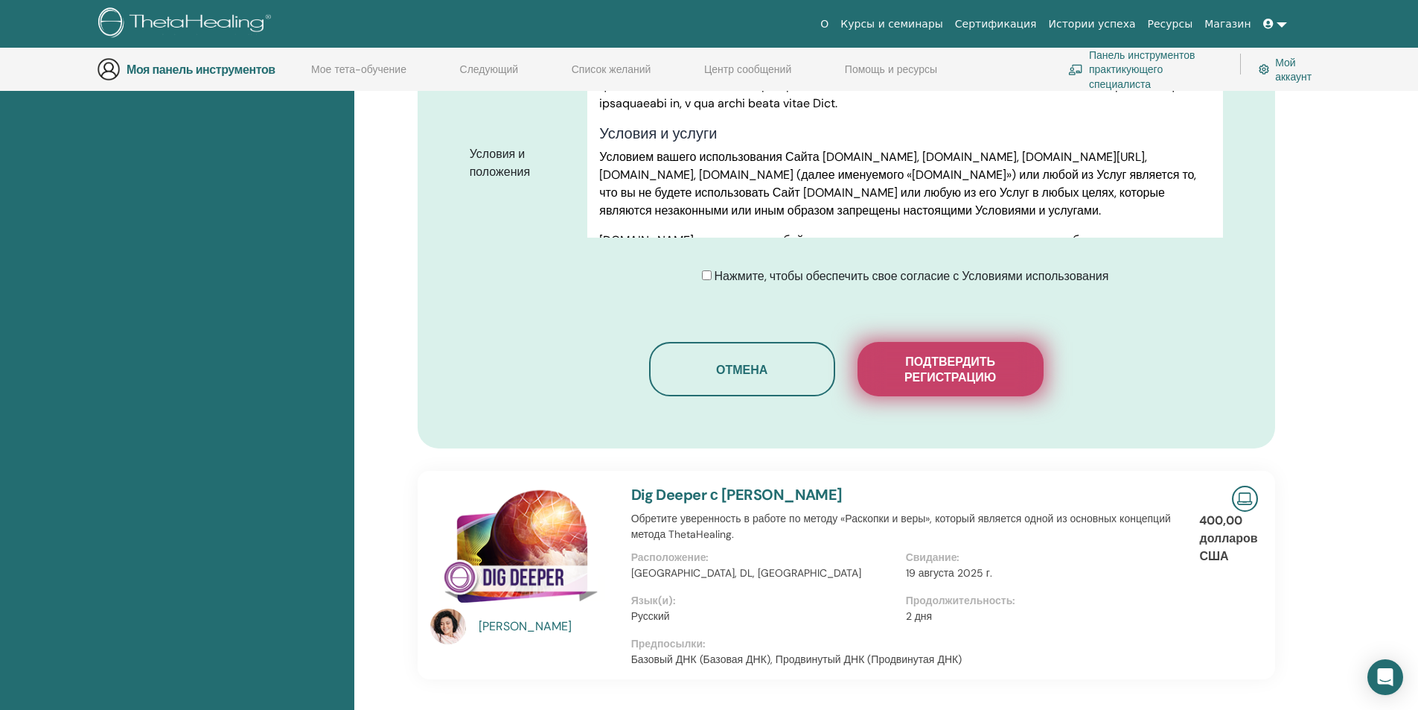
click at [959, 354] on font "Подтвердить регистрацию" at bounding box center [951, 369] width 92 height 31
click at [0, 0] on div at bounding box center [0, 0] width 0 height 0
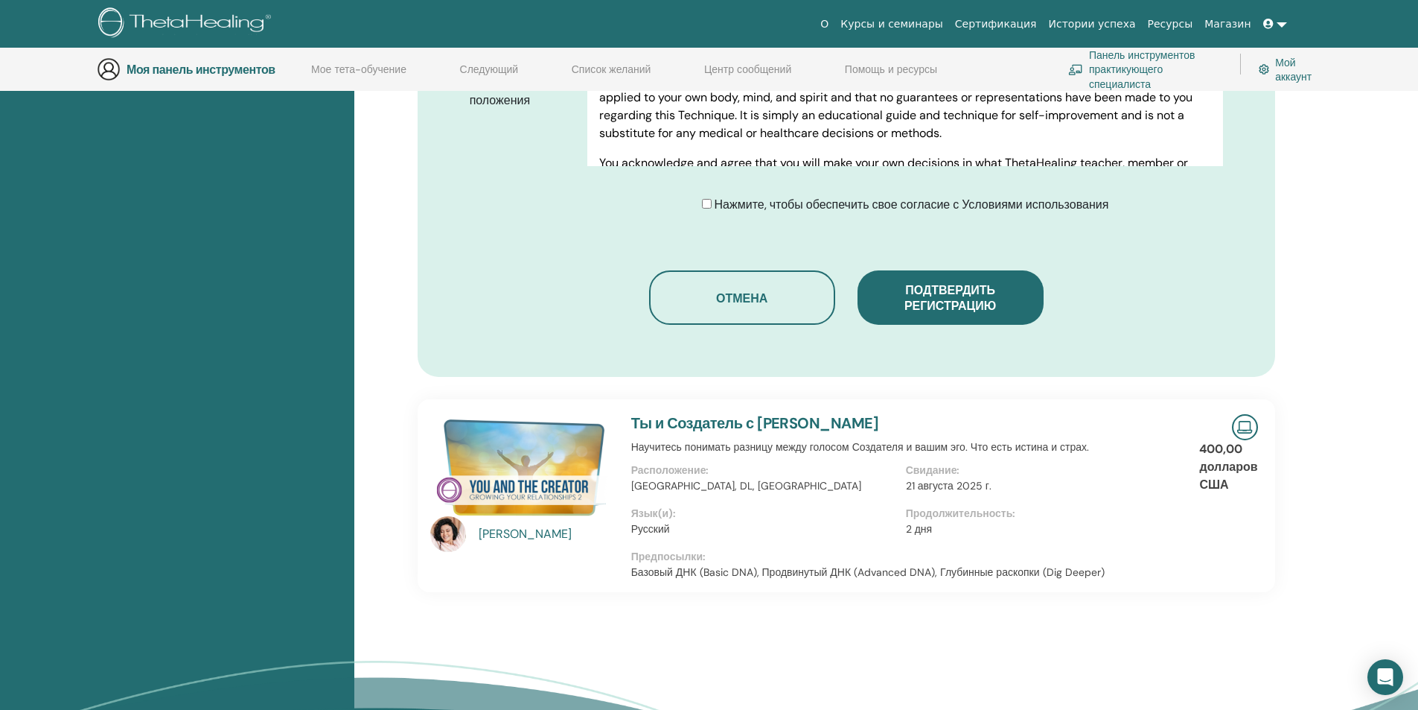
scroll to position [995, 0]
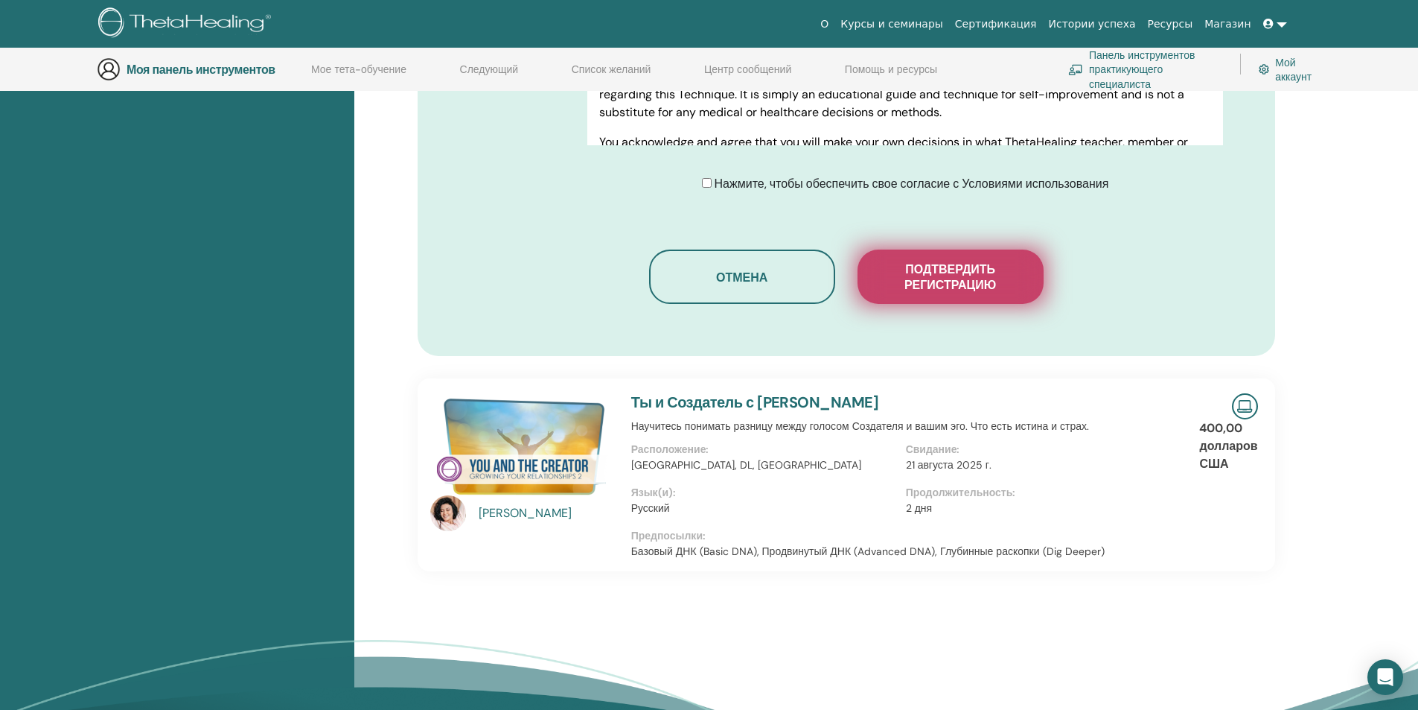
click at [970, 261] on font "Подтвердить регистрацию" at bounding box center [951, 276] width 92 height 31
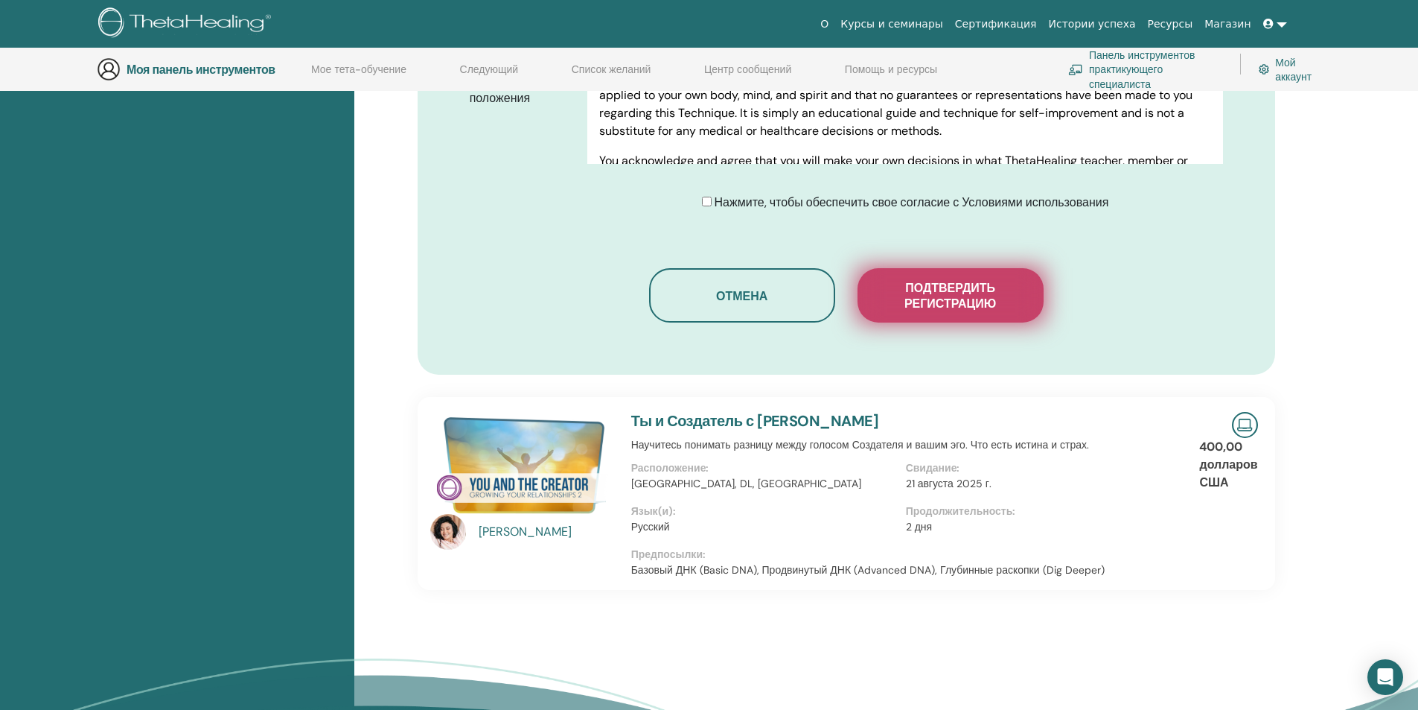
click at [970, 280] on font "Подтвердить регистрацию" at bounding box center [951, 295] width 92 height 31
click at [0, 0] on div at bounding box center [0, 0] width 0 height 0
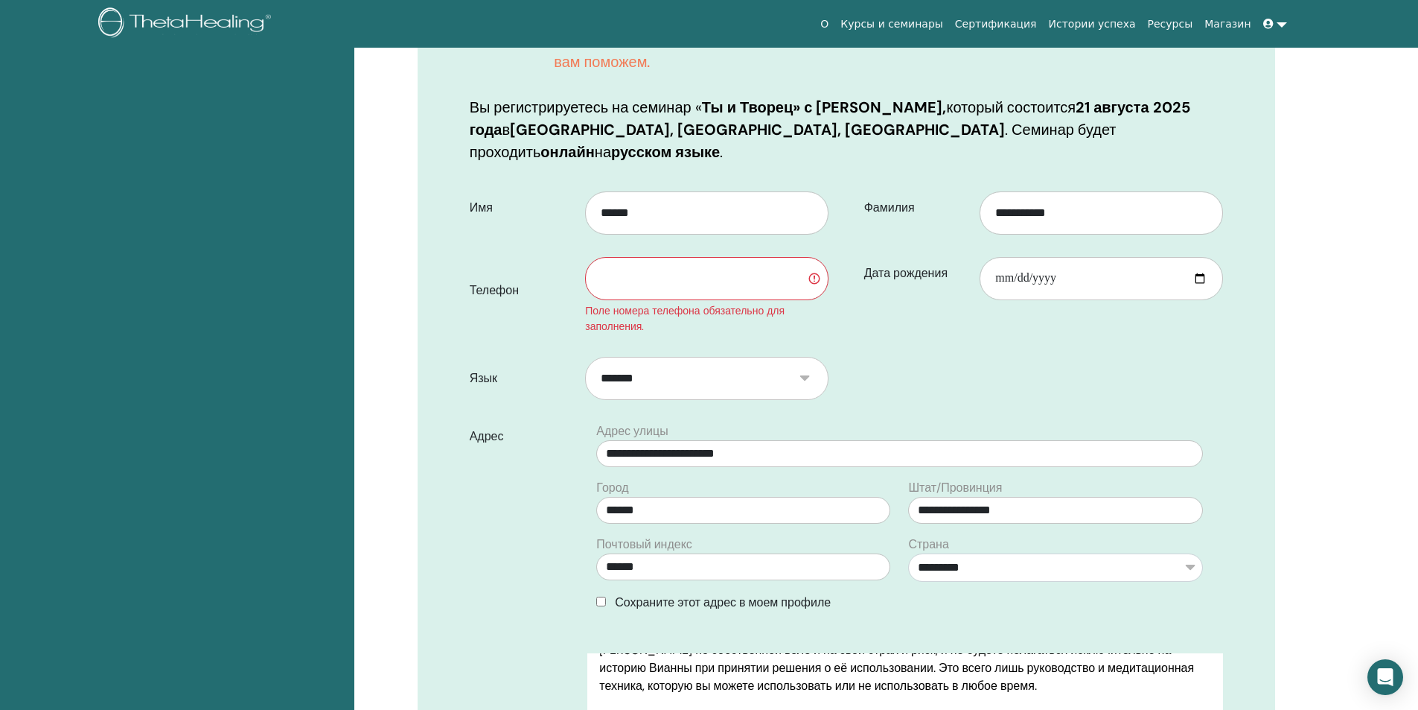
scroll to position [58, 0]
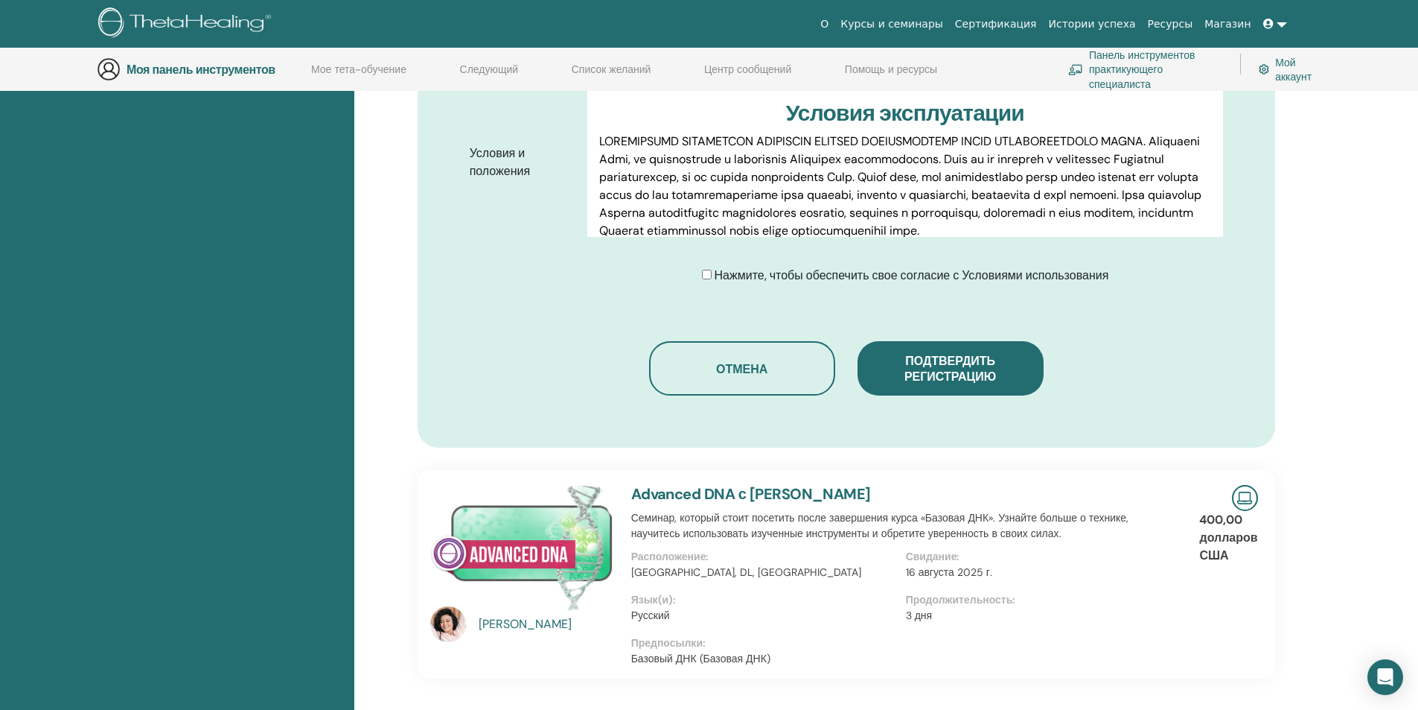
scroll to position [762, 0]
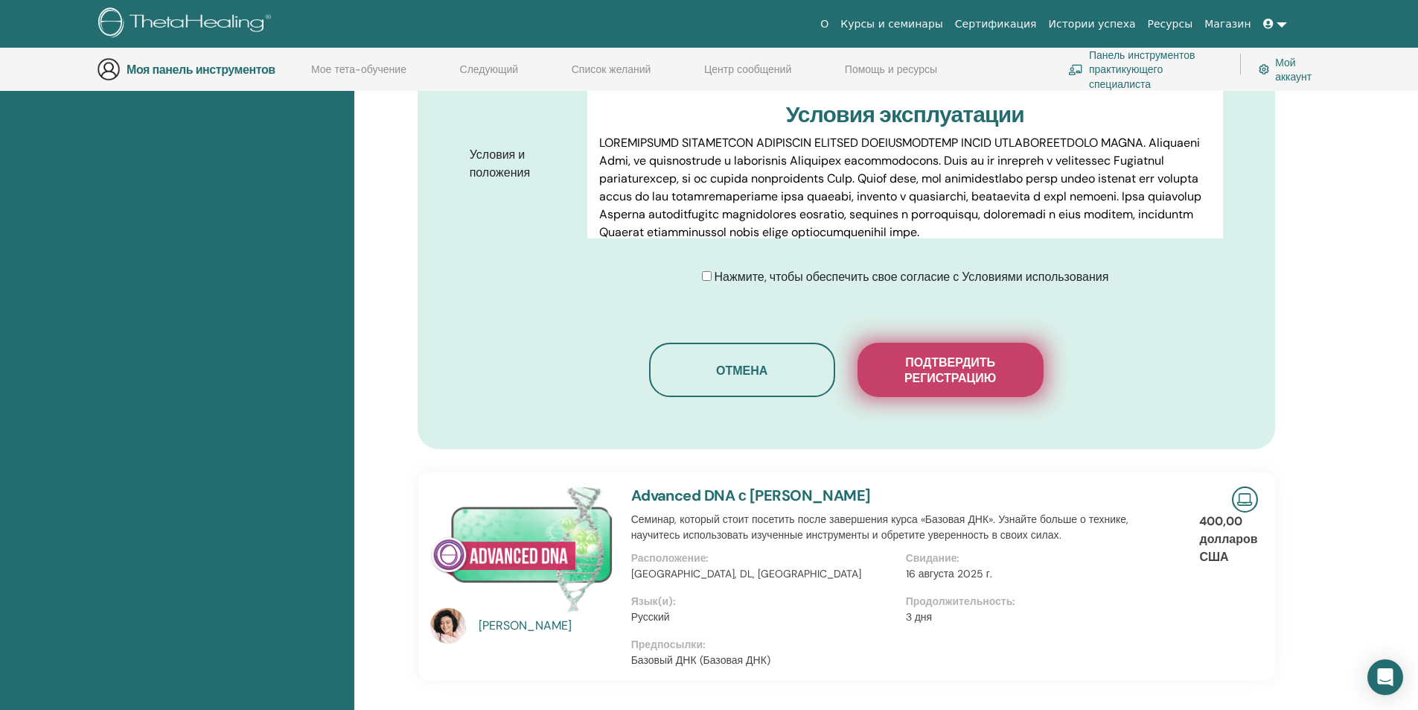
click at [954, 354] on font "Подтвердить регистрацию" at bounding box center [951, 369] width 92 height 31
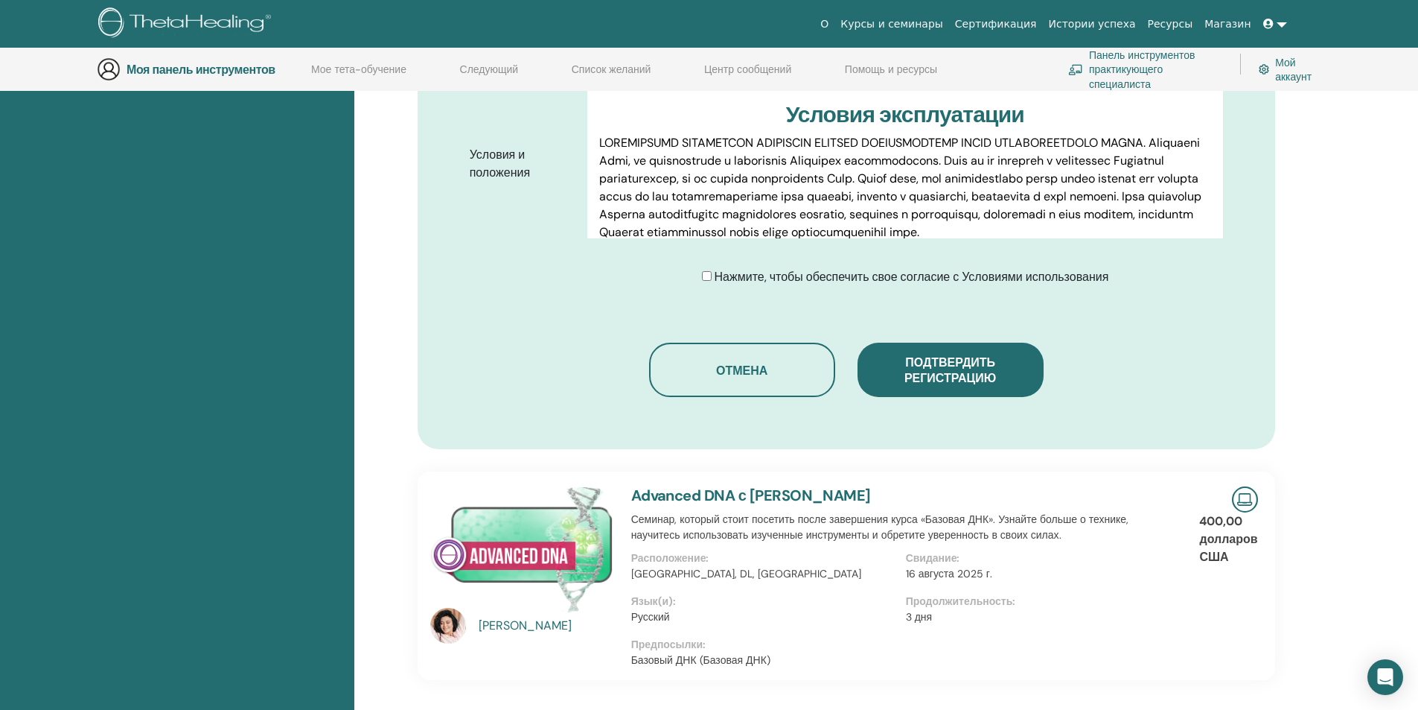
click at [0, 0] on div at bounding box center [0, 0] width 0 height 0
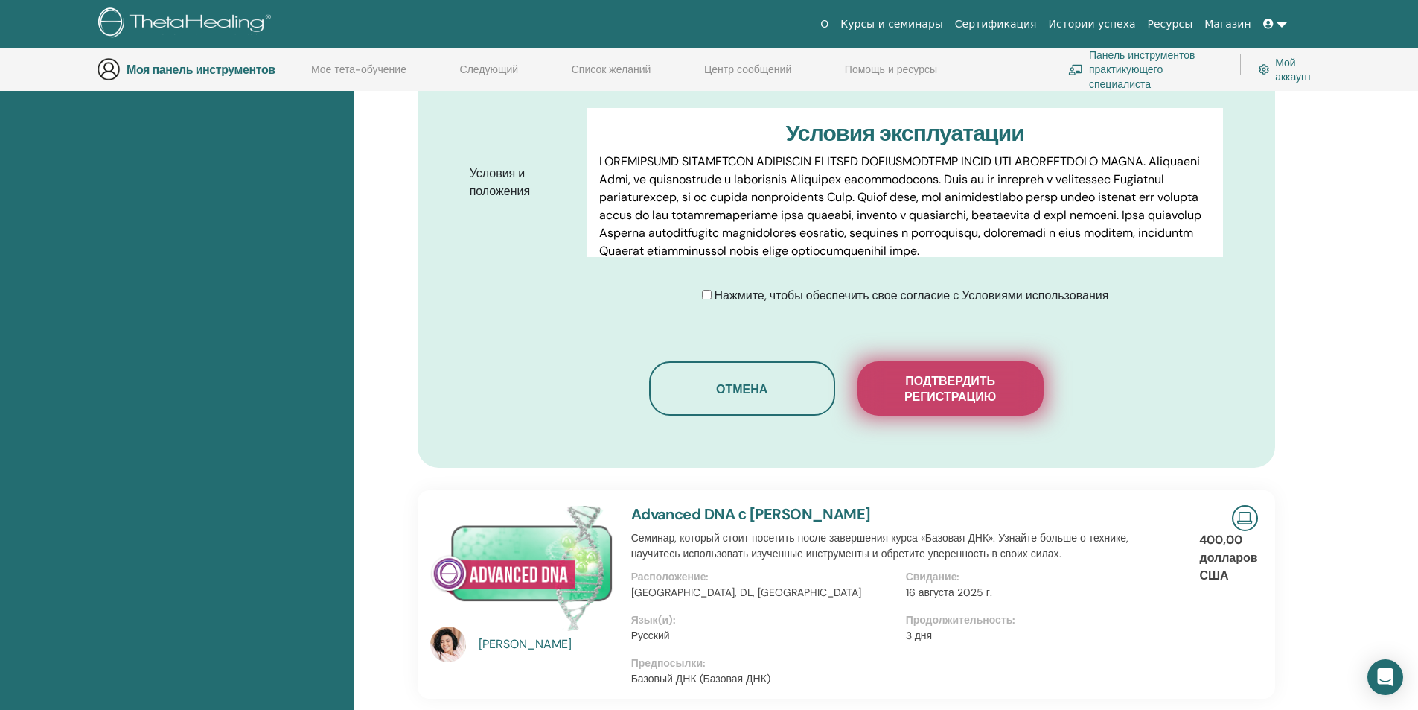
click at [958, 374] on font "Подтвердить регистрацию" at bounding box center [951, 388] width 92 height 31
click at [0, 0] on div at bounding box center [0, 0] width 0 height 0
click at [958, 374] on font "Подтвердить регистрацию" at bounding box center [951, 388] width 92 height 31
click at [0, 0] on div at bounding box center [0, 0] width 0 height 0
